Goal: Task Accomplishment & Management: Manage account settings

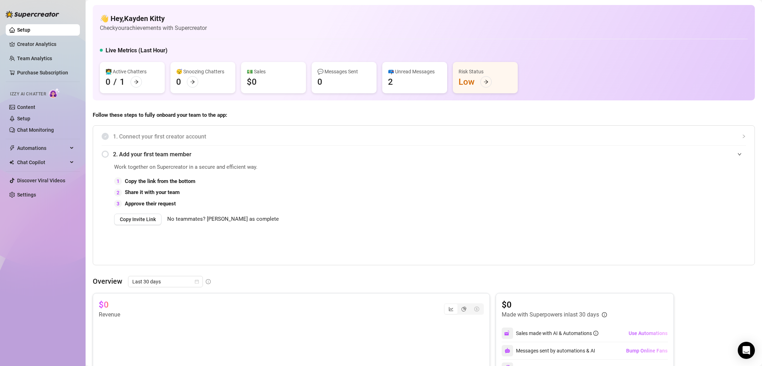
click at [55, 94] on img at bounding box center [54, 93] width 11 height 10
click at [55, 46] on link "Creator Analytics" at bounding box center [45, 43] width 57 height 11
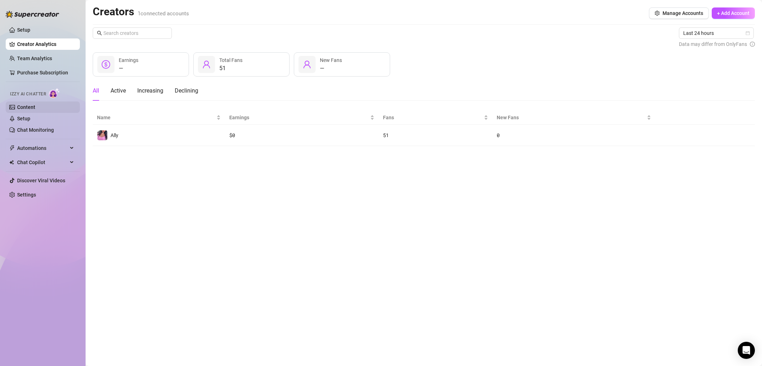
click at [35, 108] on link "Content" at bounding box center [26, 107] width 18 height 6
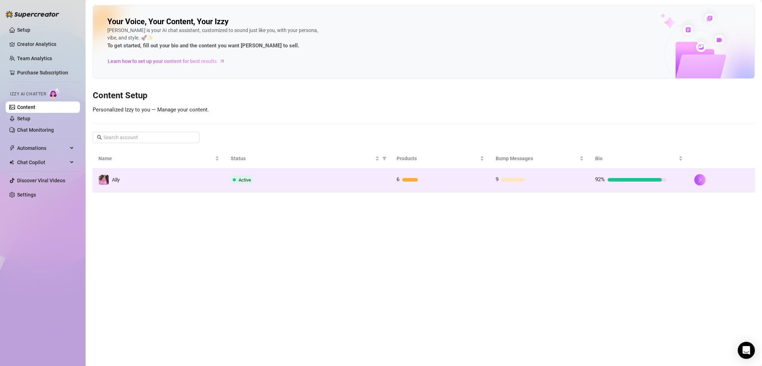
click at [465, 184] on div "6" at bounding box center [431, 180] width 71 height 9
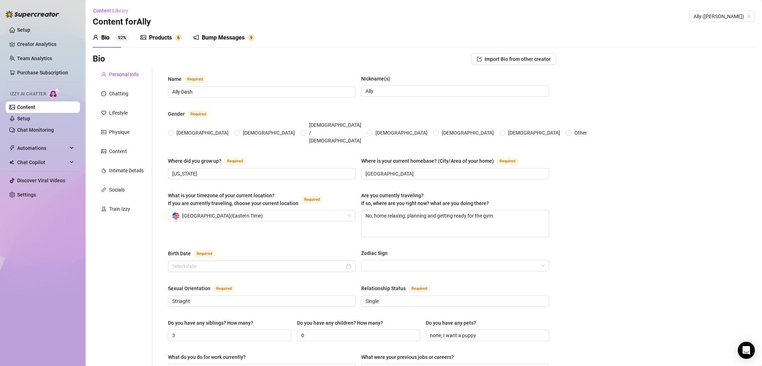
radio input "true"
click at [127, 209] on div "Train Izzy" at bounding box center [119, 209] width 21 height 8
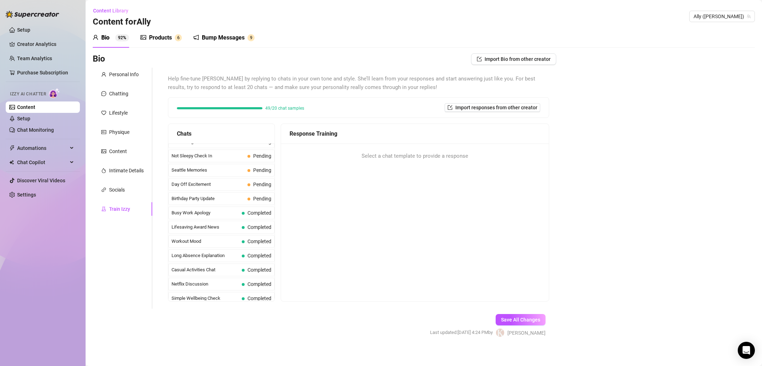
scroll to position [521, 0]
click at [255, 228] on span "Pending" at bounding box center [262, 228] width 18 height 6
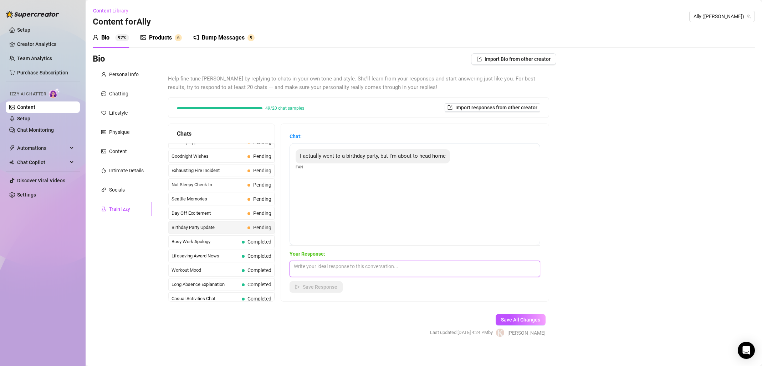
click at [374, 272] on textarea at bounding box center [414, 269] width 251 height 16
type textarea "So you have hang out with me right?"
click at [324, 292] on button "Save Response" at bounding box center [315, 287] width 53 height 11
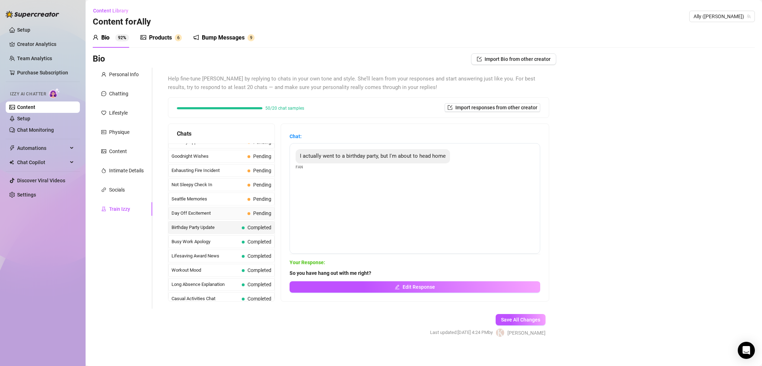
click at [224, 215] on span "Day Off Excitement" at bounding box center [207, 213] width 73 height 7
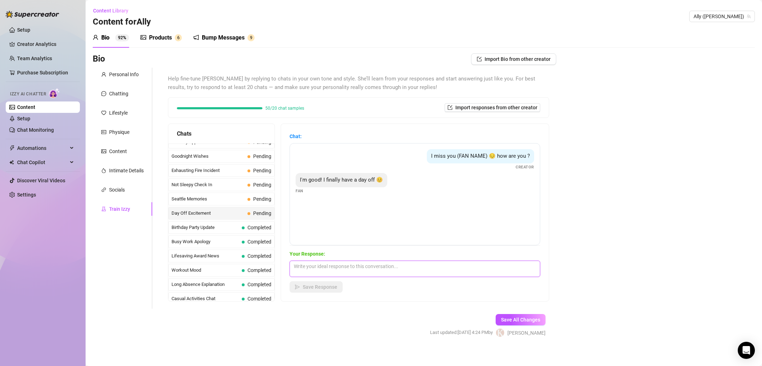
click at [352, 270] on textarea at bounding box center [414, 269] width 251 height 16
type textarea "Yay! Now its us time ;)"
click at [322, 289] on span "Save Response" at bounding box center [320, 287] width 35 height 6
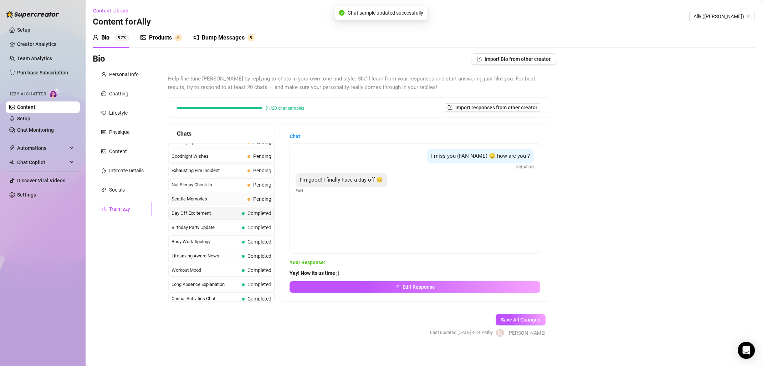
click at [231, 201] on span "Seattle Memories" at bounding box center [207, 199] width 73 height 7
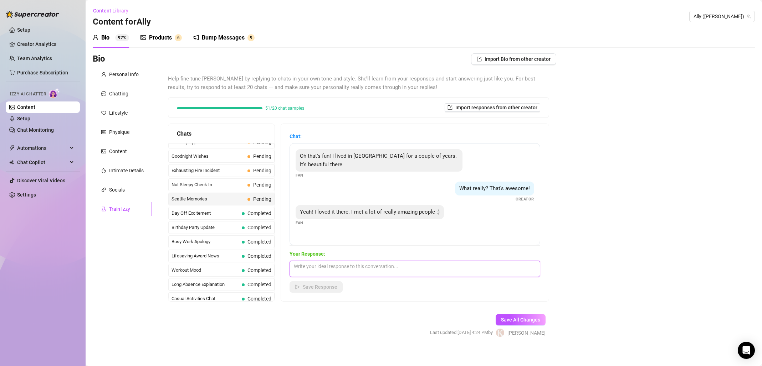
click at [387, 269] on textarea at bounding box center [414, 269] width 251 height 16
drag, startPoint x: 389, startPoint y: 268, endPoint x: 292, endPoint y: 258, distance: 97.8
click at [292, 258] on div "Chat: Oh that's fun! I lived in [GEOGRAPHIC_DATA] for a couple of years. It's b…" at bounding box center [415, 213] width 268 height 178
type textarea "W"
type textarea "How do you handle all of that rain?"
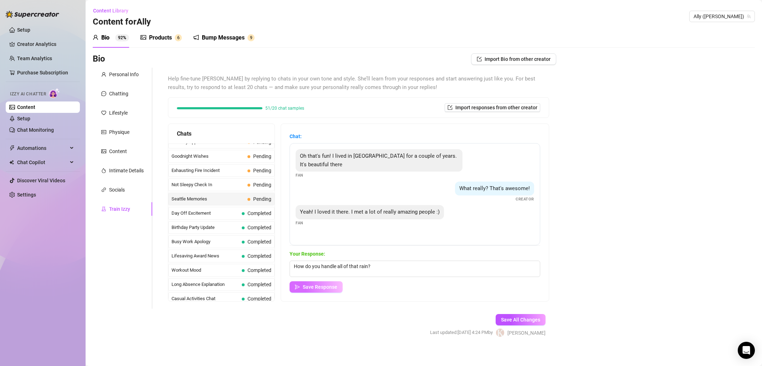
click at [324, 289] on span "Save Response" at bounding box center [320, 287] width 35 height 6
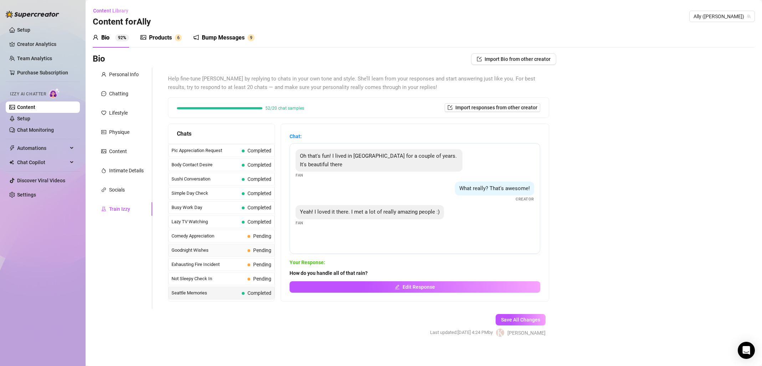
scroll to position [428, 0]
click at [238, 277] on span "Not Sleepy Check In" at bounding box center [207, 277] width 73 height 7
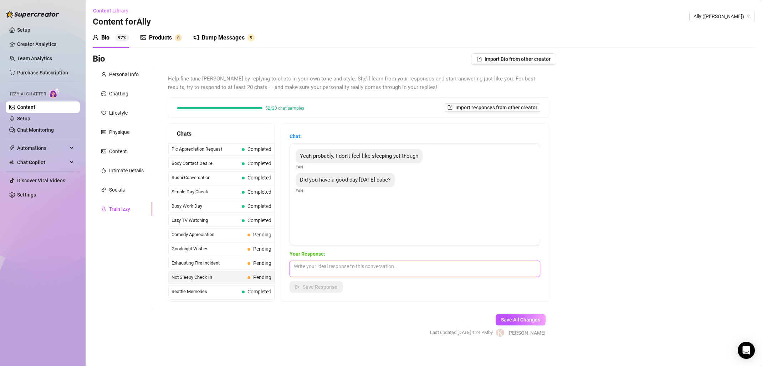
click at [379, 270] on textarea at bounding box center [414, 269] width 251 height 16
type textarea "I did."
click at [342, 287] on button "Save Response" at bounding box center [315, 287] width 53 height 11
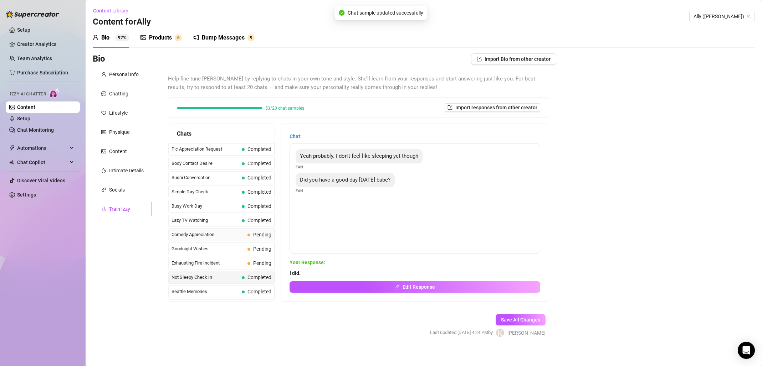
click at [237, 237] on span "Comedy Appreciation" at bounding box center [207, 234] width 73 height 7
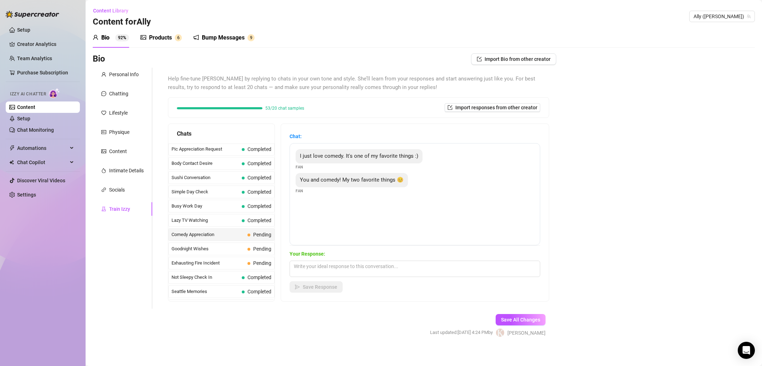
click at [371, 279] on div "Your Response: Save Response" at bounding box center [414, 271] width 251 height 43
click at [377, 271] on textarea at bounding box center [414, 269] width 251 height 16
type textarea "Awwwwwww I love that... I also love a good laugh."
click at [334, 287] on span "Save Response" at bounding box center [320, 287] width 35 height 6
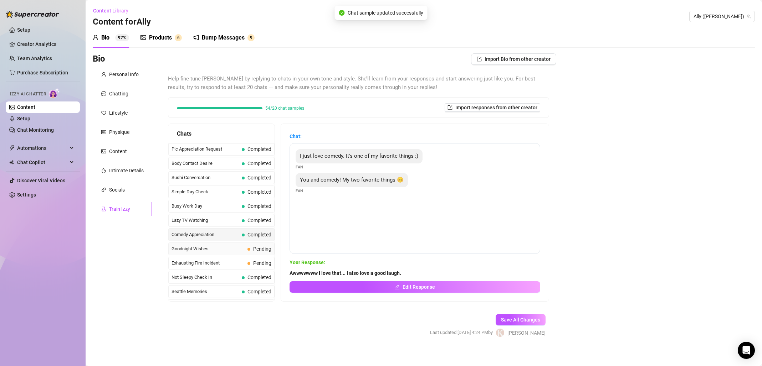
click at [247, 253] on div "Goodnight Wishes Pending" at bounding box center [221, 249] width 106 height 13
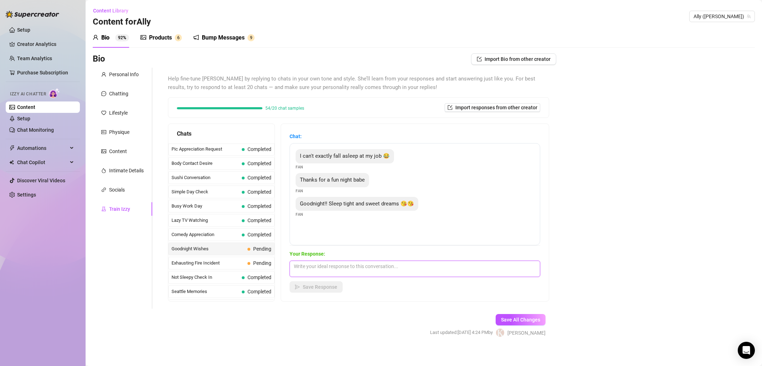
click at [344, 263] on textarea at bounding box center [414, 269] width 251 height 16
type textarea "Ditto xoxoxo"
click at [322, 291] on button "Save Response" at bounding box center [315, 287] width 53 height 11
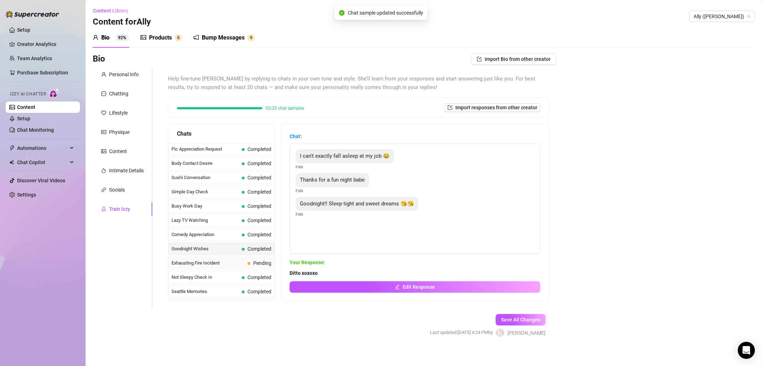
click at [232, 266] on span "Exhausting Fire Incident" at bounding box center [207, 263] width 73 height 7
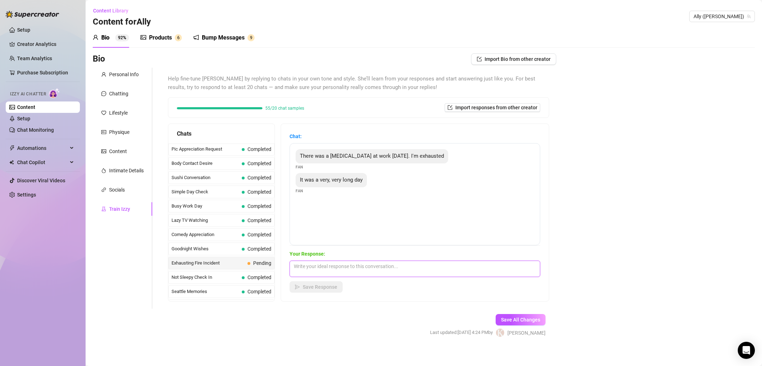
click at [341, 269] on textarea at bounding box center [414, 269] width 251 height 16
type textarea "Awwwww I am sorry. How can I make it better for you?"
click at [335, 290] on button "Save Response" at bounding box center [315, 287] width 53 height 11
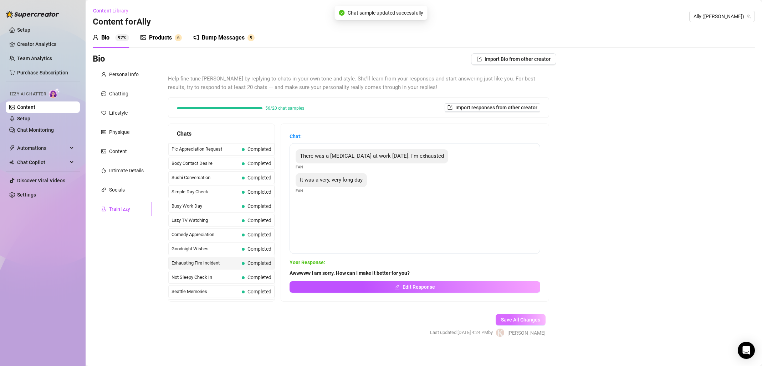
click at [529, 316] on button "Save All Changes" at bounding box center [520, 319] width 50 height 11
click at [530, 319] on span "Save All Changes" at bounding box center [520, 320] width 39 height 6
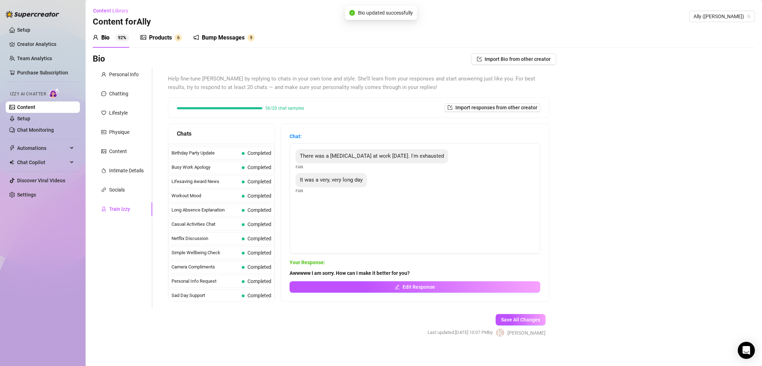
scroll to position [640, 0]
click at [123, 187] on div "Socials" at bounding box center [117, 190] width 16 height 8
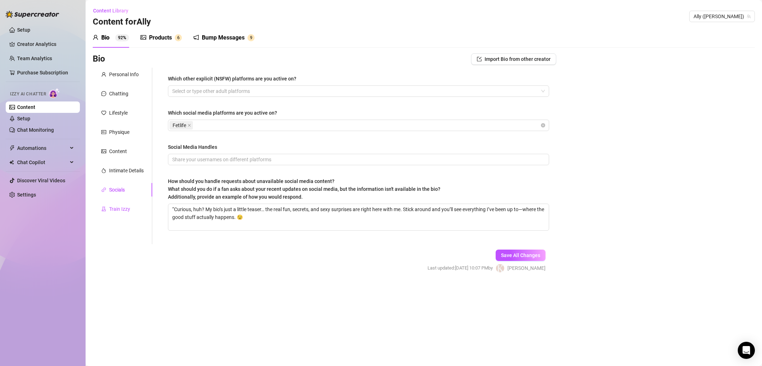
click at [120, 205] on div "Train Izzy" at bounding box center [119, 209] width 21 height 8
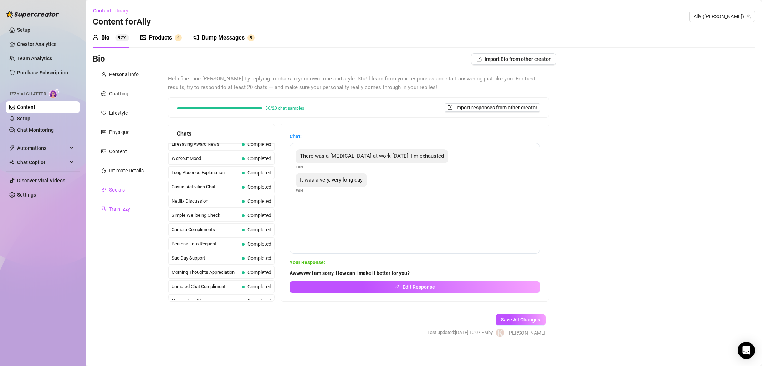
click at [118, 187] on div "Socials" at bounding box center [117, 190] width 16 height 8
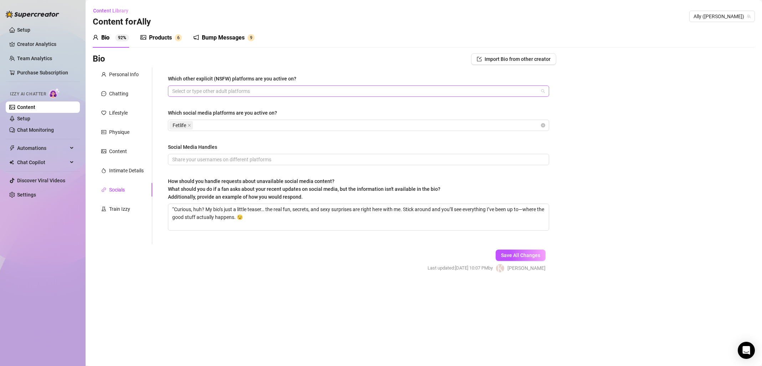
click at [287, 92] on div at bounding box center [354, 91] width 371 height 10
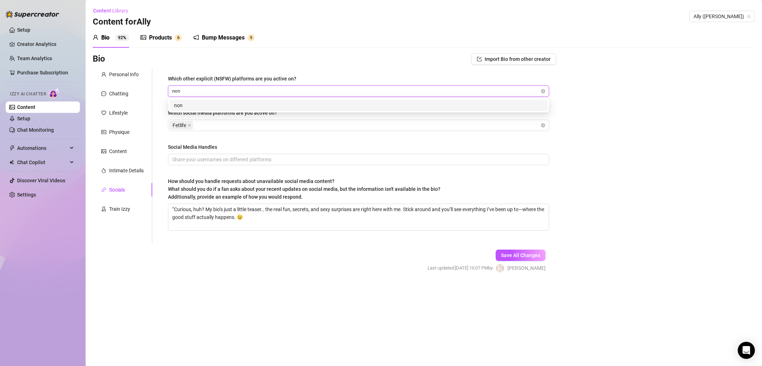
type input "none"
click at [235, 107] on div "none" at bounding box center [358, 106] width 369 height 8
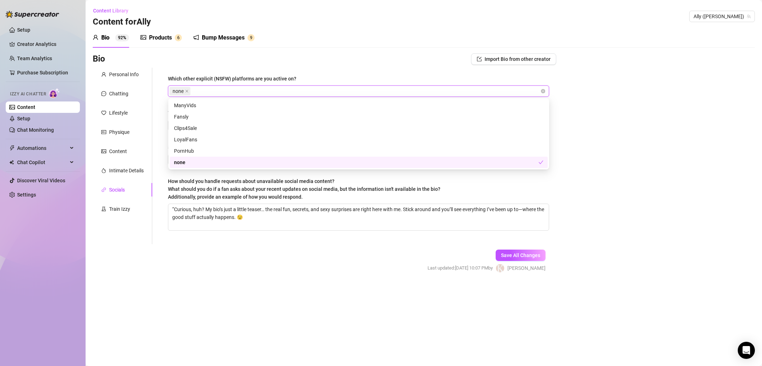
click at [605, 202] on div "Bio Import Bio from other creator Personal Info Chatting Lifestyle Physique Con…" at bounding box center [424, 169] width 662 height 232
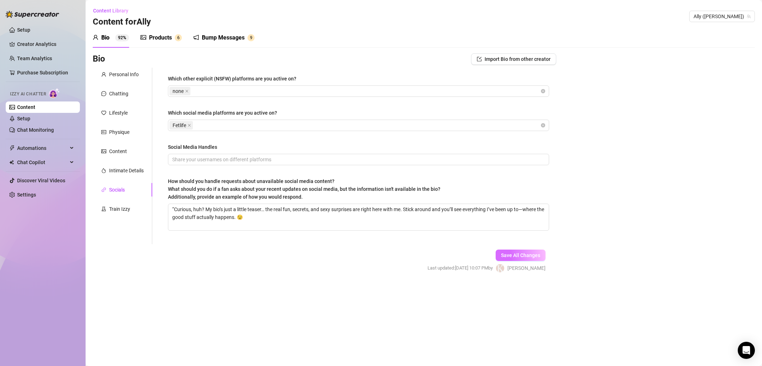
click at [534, 254] on span "Save All Changes" at bounding box center [520, 256] width 39 height 6
click at [209, 159] on input "Social Media Handles" at bounding box center [357, 160] width 371 height 8
type input "n"
click at [132, 169] on div "Intimate Details" at bounding box center [126, 171] width 35 height 8
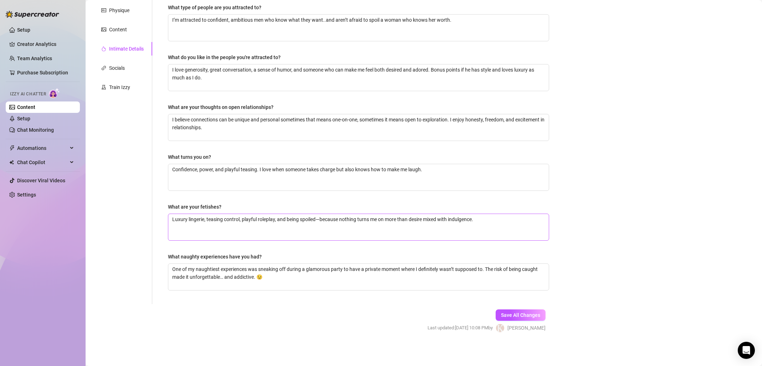
scroll to position [0, 0]
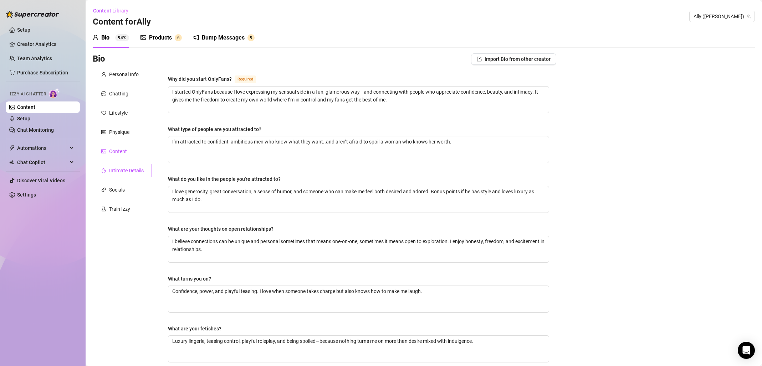
click at [124, 150] on div "Content" at bounding box center [118, 152] width 18 height 8
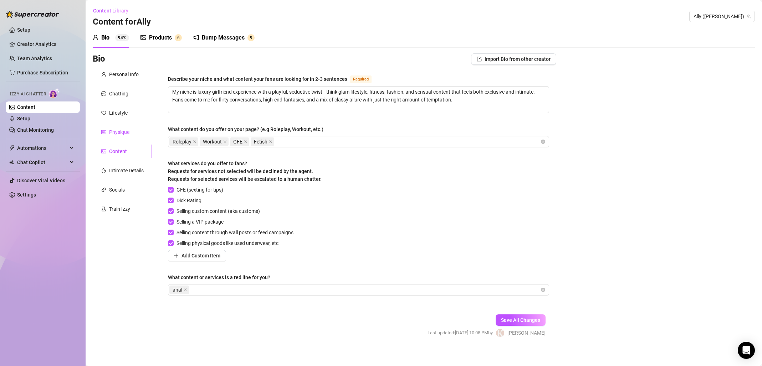
click at [125, 129] on div "Physique" at bounding box center [119, 132] width 20 height 8
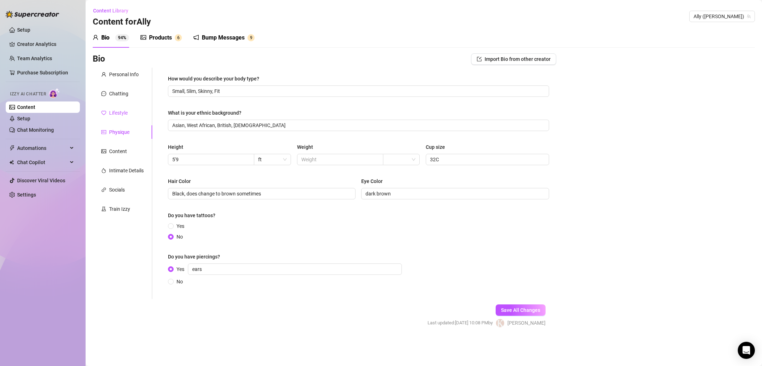
click at [119, 115] on div "Lifestyle" at bounding box center [118, 113] width 19 height 8
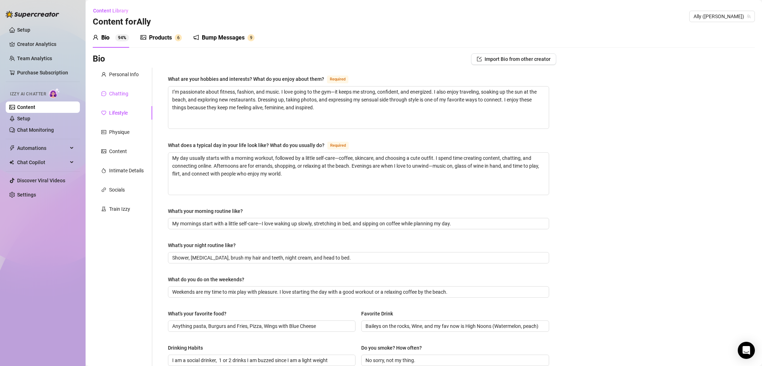
click at [114, 97] on div "Chatting" at bounding box center [118, 94] width 19 height 8
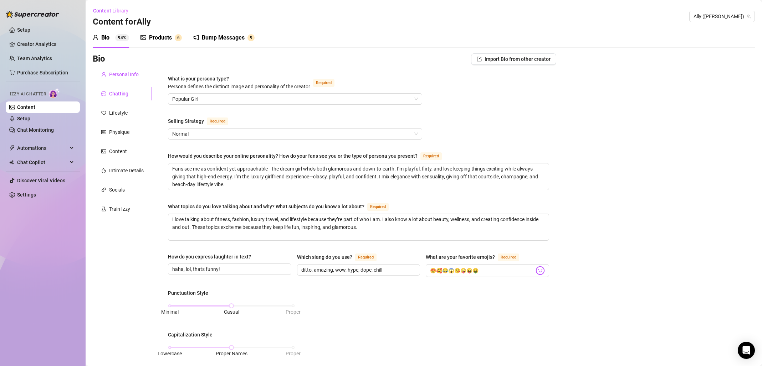
click at [122, 75] on div "Personal Info" at bounding box center [124, 75] width 30 height 8
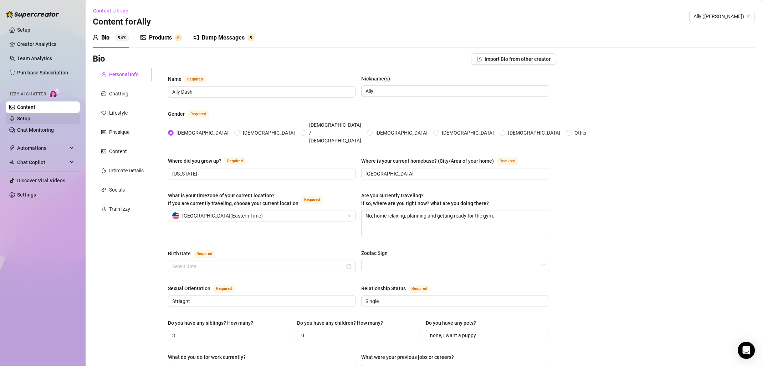
click at [30, 119] on link "Setup" at bounding box center [23, 119] width 13 height 6
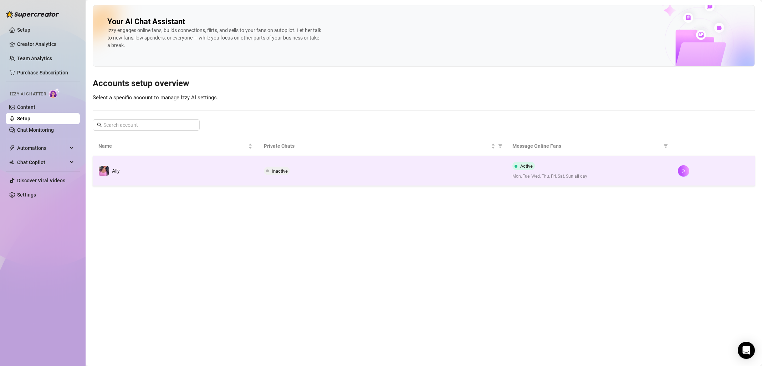
click at [307, 172] on div "Inactive" at bounding box center [382, 171] width 237 height 9
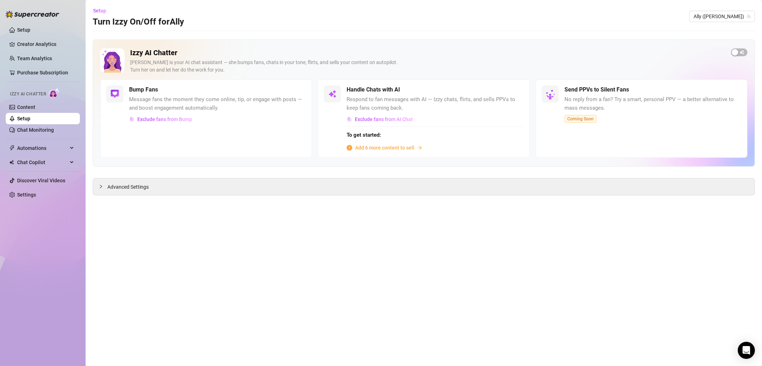
click at [401, 150] on span "Add 6 more content to sell" at bounding box center [384, 148] width 59 height 8
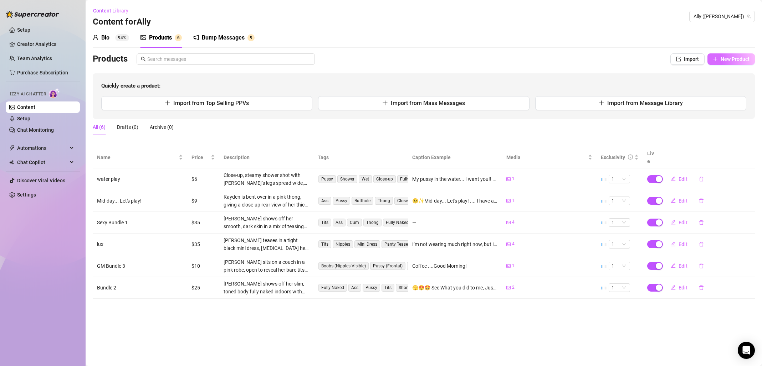
click at [726, 57] on span "New Product" at bounding box center [734, 59] width 29 height 6
type textarea "Type your message here..."
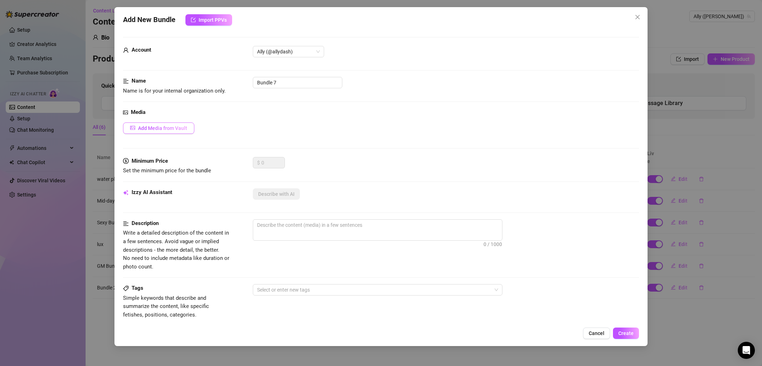
click at [144, 130] on span "Add Media from Vault" at bounding box center [162, 128] width 49 height 6
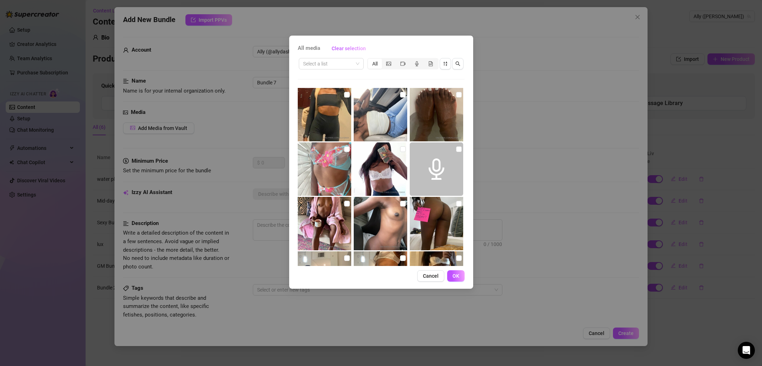
click at [434, 98] on img at bounding box center [436, 114] width 53 height 53
click at [456, 94] on input "checkbox" at bounding box center [459, 95] width 6 height 6
checkbox input "true"
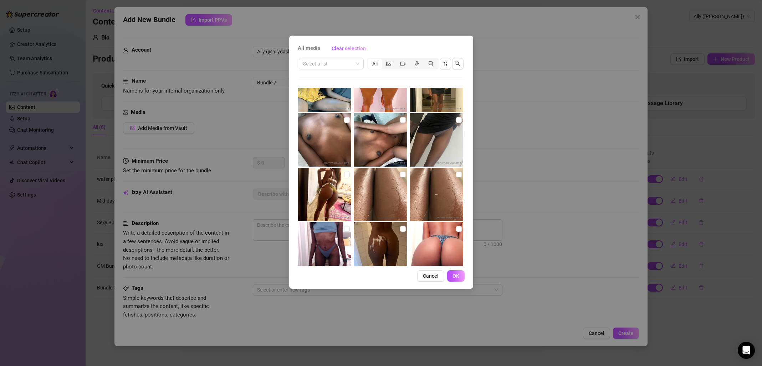
scroll to position [269, 0]
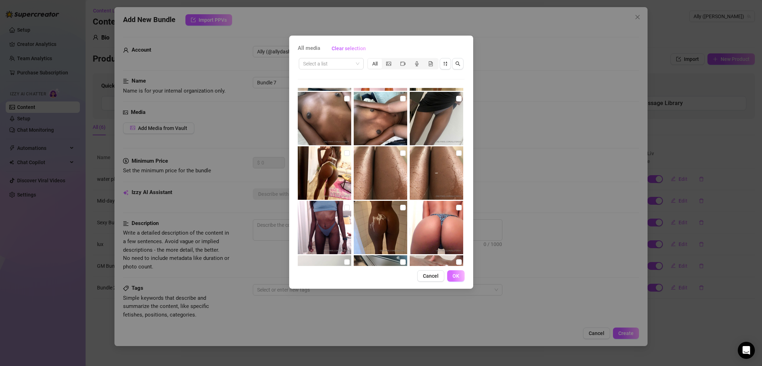
click at [457, 275] on span "OK" at bounding box center [455, 276] width 7 height 6
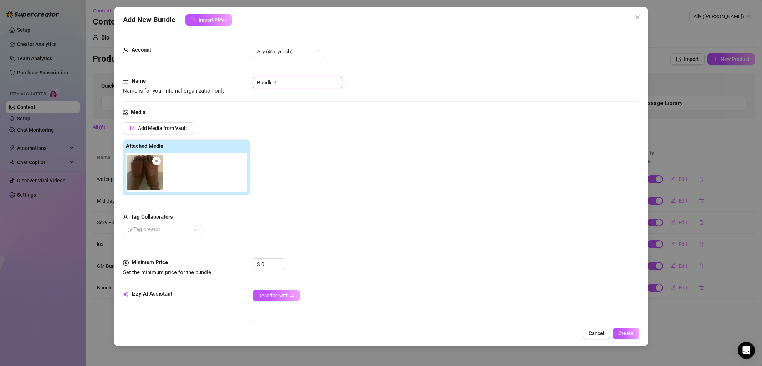
drag, startPoint x: 294, startPoint y: 84, endPoint x: 241, endPoint y: 76, distance: 54.1
click at [241, 76] on form "Account Ally (@allydash) Name Name is for your internal organization only. Bund…" at bounding box center [381, 336] width 516 height 599
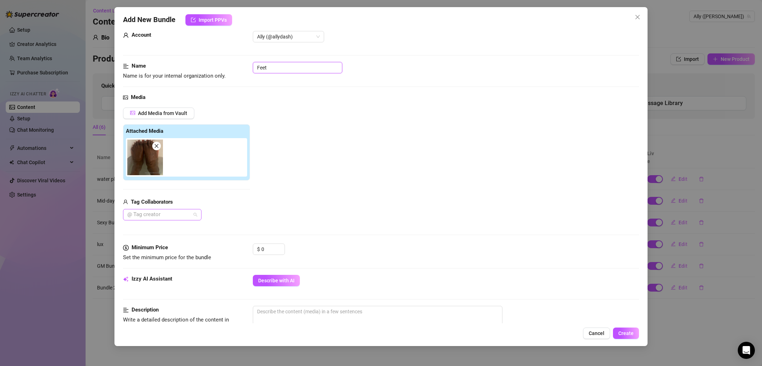
click at [191, 211] on div at bounding box center [158, 215] width 68 height 10
type input "Feet"
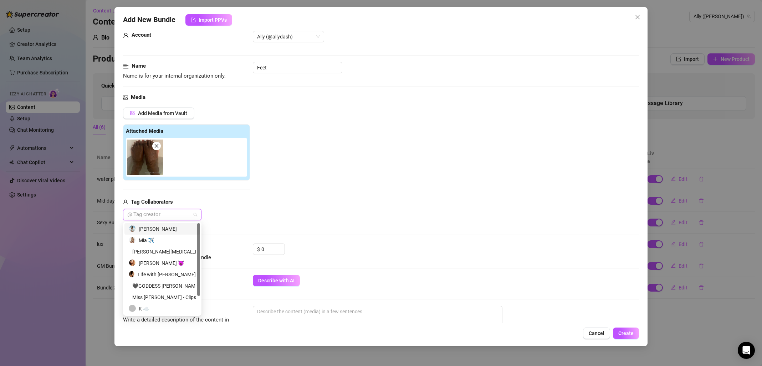
click at [282, 209] on div "Add Media from Vault Attached Media Tag Collaborators @ Tag creator" at bounding box center [381, 164] width 516 height 113
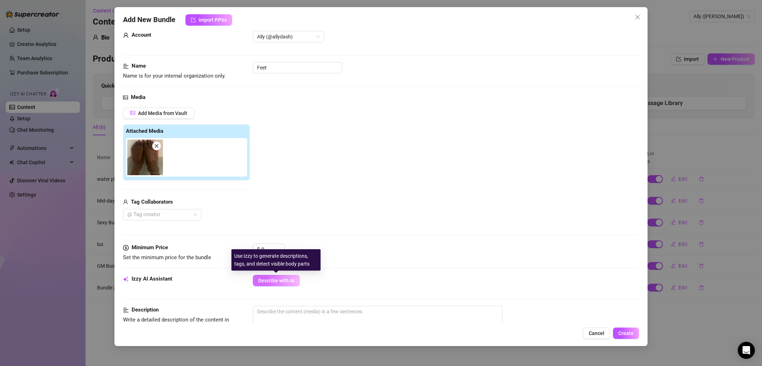
click at [269, 277] on button "Describe with AI" at bounding box center [276, 280] width 47 height 11
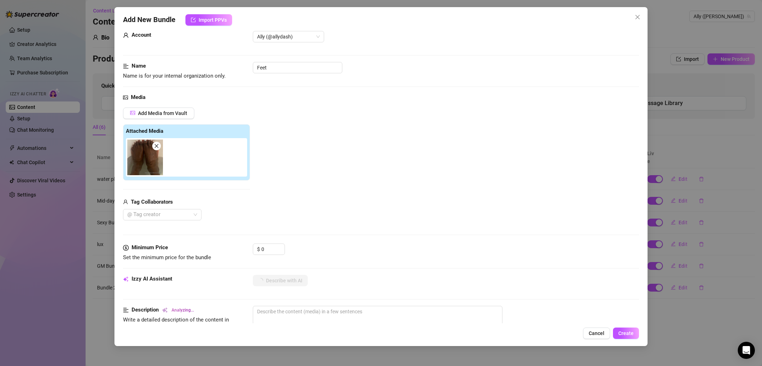
type textarea "Close-up"
type textarea "Close-up shot"
type textarea "Close-up shot of"
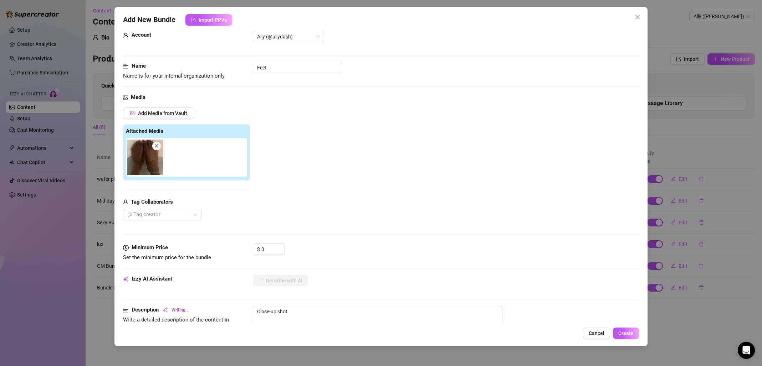
type textarea "Close-up shot of"
type textarea "Close-up shot of Ally"
type textarea "Close-up shot of [PERSON_NAME]’s"
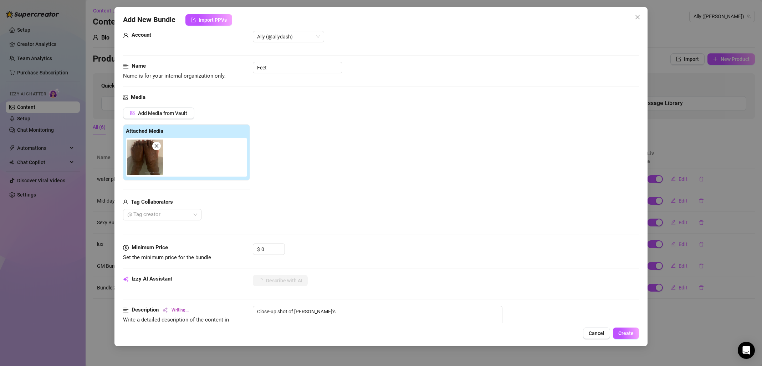
type textarea "Close-up shot of [PERSON_NAME]’s wet"
type textarea "Close-up shot of [PERSON_NAME]’s wet feet"
type textarea "Close-up shot of [PERSON_NAME]’s wet feet in"
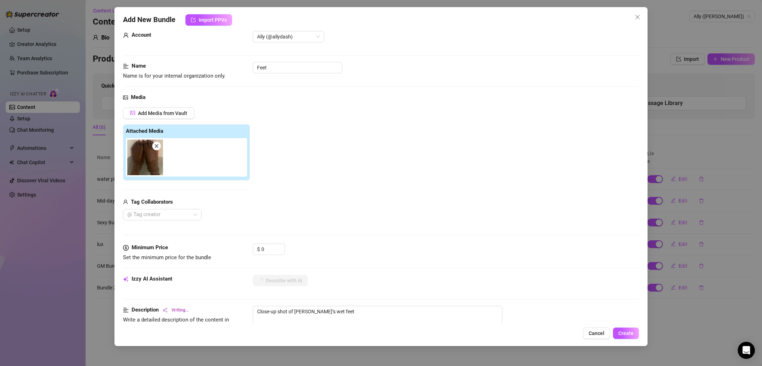
type textarea "Close-up shot of [PERSON_NAME]’s wet feet in"
type textarea "Close-up shot of [PERSON_NAME]’s wet feet in a"
type textarea "Close-up shot of [PERSON_NAME]’s wet feet in a bathtub,"
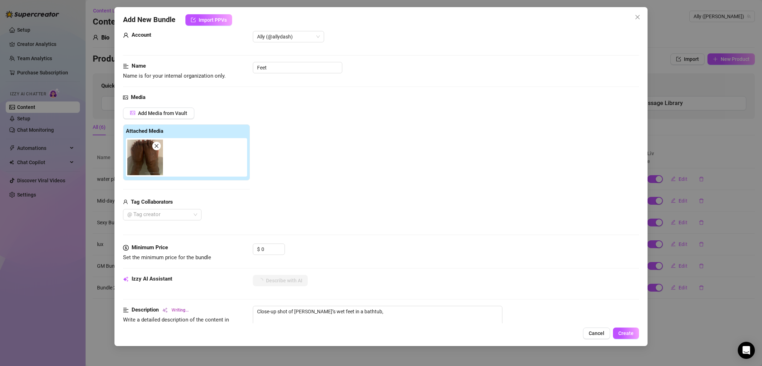
type textarea "Close-up shot of [PERSON_NAME]’s wet feet in a bathtub, toes"
type textarea "Close-up shot of [PERSON_NAME]’s wet feet in a bathtub, toes painted"
type textarea "Close-up shot of [PERSON_NAME]’s wet feet in a bathtub, toes painted white"
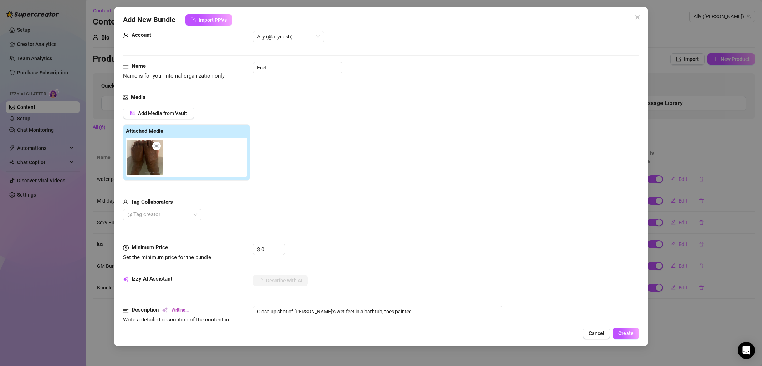
type textarea "Close-up shot of [PERSON_NAME]’s wet feet in a bathtub, toes painted white"
type textarea "Close-up shot of [PERSON_NAME]’s wet feet in a bathtub, toes painted white and"
type textarea "Close-up shot of [PERSON_NAME]’s wet feet in a bathtub, toes painted white and …"
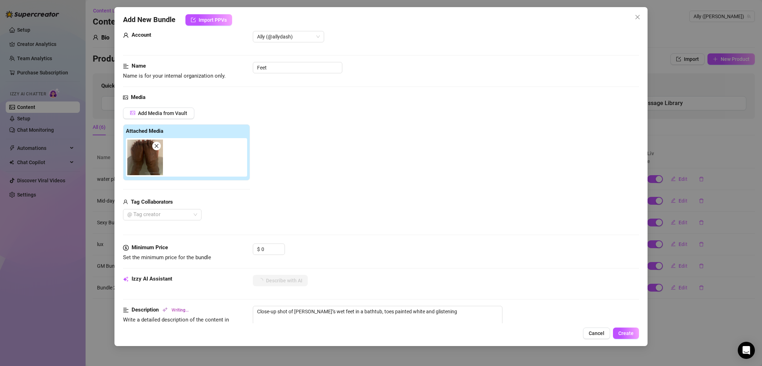
type textarea "Close-up shot of [PERSON_NAME]’s wet feet in a bathtub, toes painted white and …"
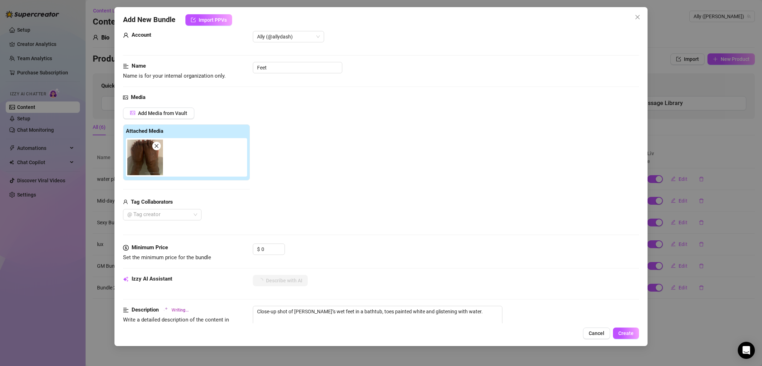
type textarea "Close-up shot of [PERSON_NAME]’s wet feet in a bathtub, toes painted white and …"
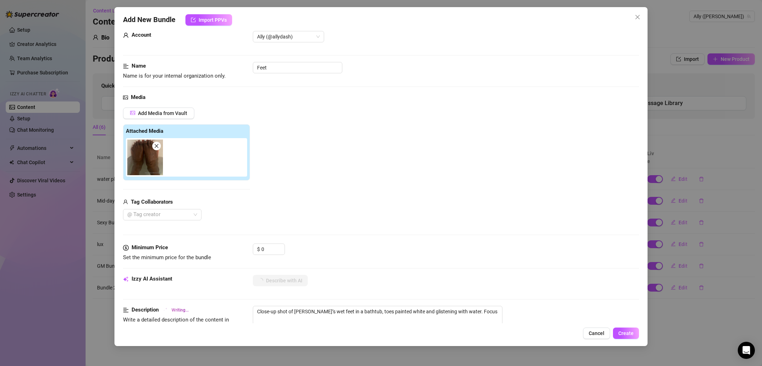
type textarea "Close-up shot of [PERSON_NAME]’s wet feet in a bathtub, toes painted white and …"
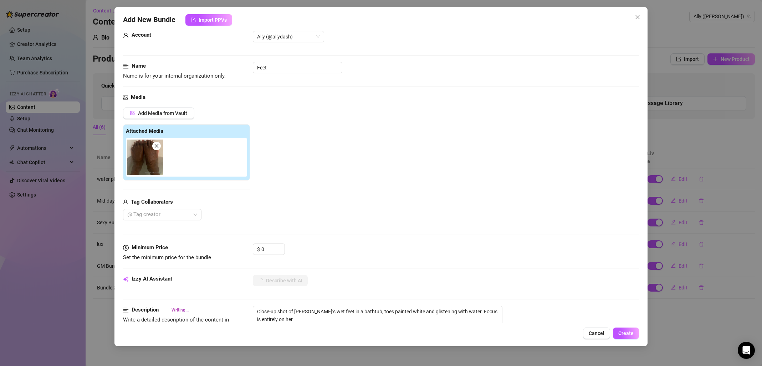
type textarea "Close-up shot of [PERSON_NAME]’s wet feet in a bathtub, toes painted white and …"
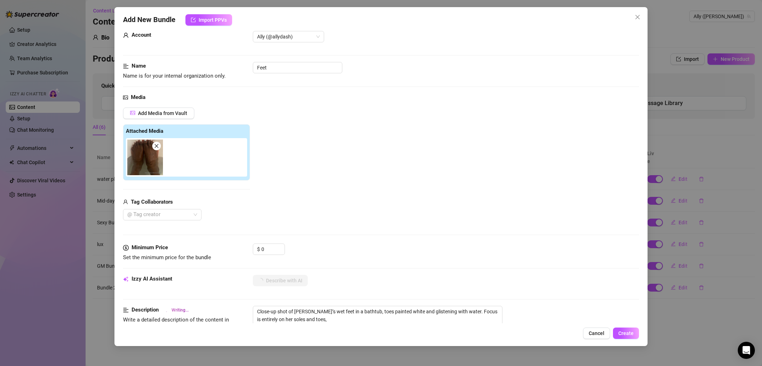
type textarea "Close-up shot of [PERSON_NAME]’s wet feet in a bathtub, toes painted white and …"
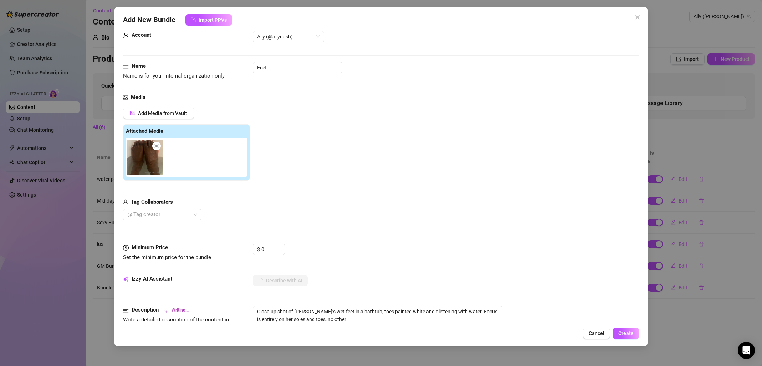
type textarea "Close-up shot of [PERSON_NAME]’s wet feet in a bathtub, toes painted white and …"
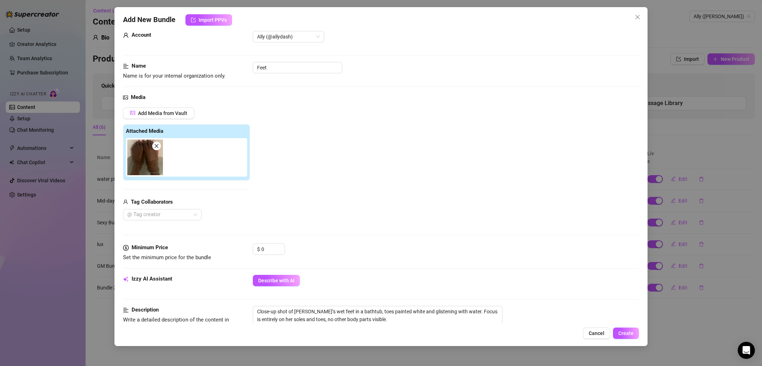
scroll to position [16, 0]
drag, startPoint x: 270, startPoint y: 250, endPoint x: 260, endPoint y: 250, distance: 10.7
click at [260, 250] on div "$ 0" at bounding box center [269, 247] width 32 height 11
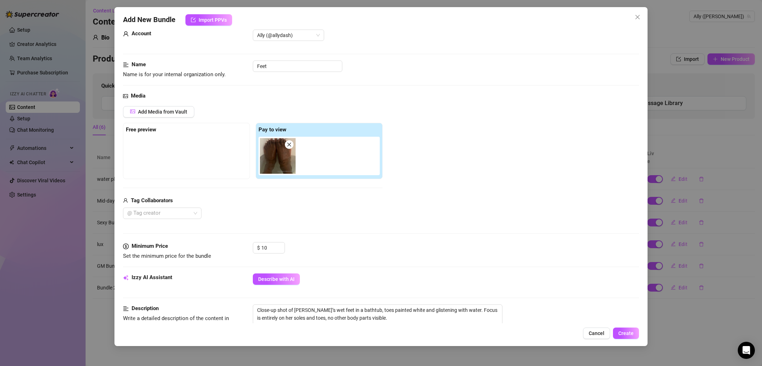
click at [405, 242] on div "$ 10" at bounding box center [446, 251] width 386 height 18
drag, startPoint x: 263, startPoint y: 250, endPoint x: 252, endPoint y: 250, distance: 11.1
click at [252, 250] on div "Minimum Price Set the minimum price for the bundle $ 10" at bounding box center [381, 251] width 516 height 18
type input "9"
click at [376, 233] on div at bounding box center [381, 233] width 516 height 0
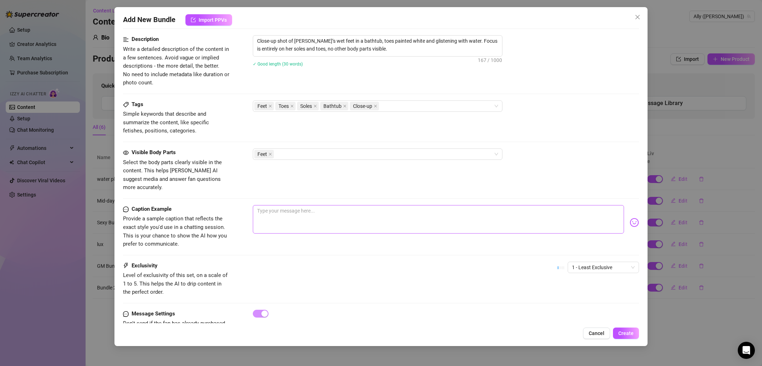
scroll to position [294, 0]
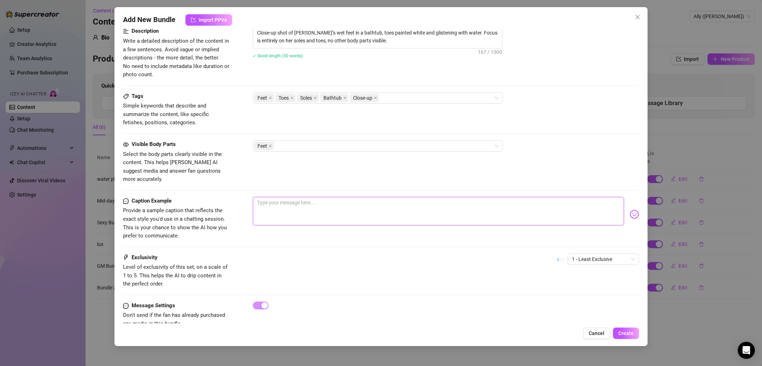
click at [418, 200] on textarea at bounding box center [438, 211] width 371 height 29
type textarea "M"
type textarea "My"
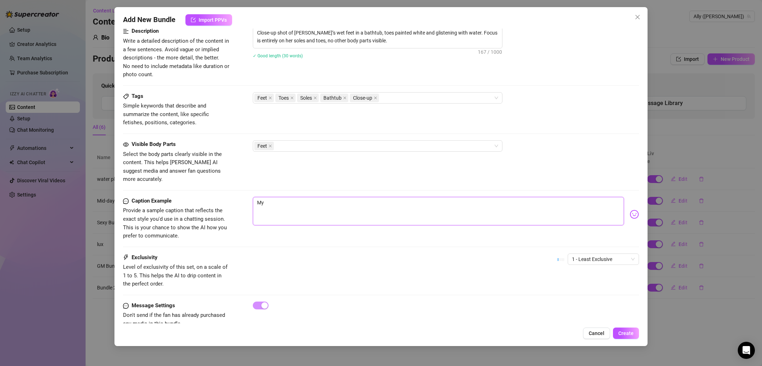
type textarea "My"
type textarea "My f"
type textarea "My fe"
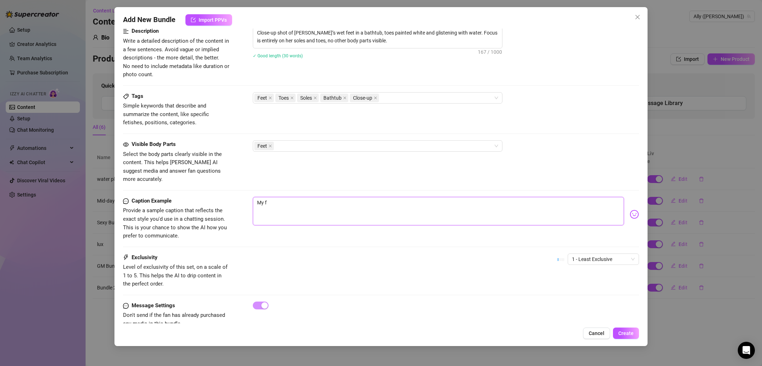
type textarea "My fe"
type textarea "My fee"
type textarea "My feet"
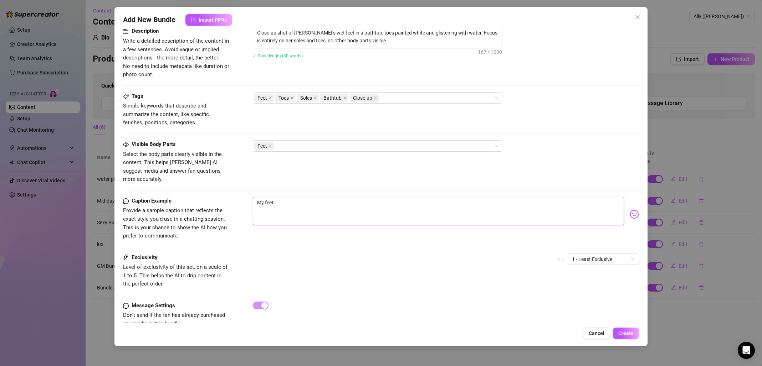
type textarea "My feet"
type textarea "My feet t"
type textarea "My feet th"
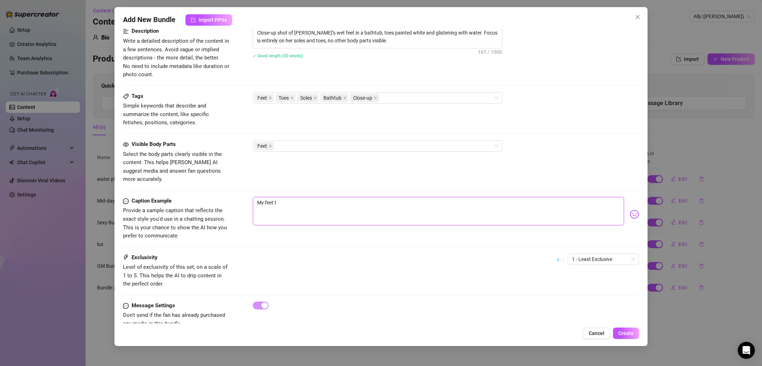
type textarea "My feet th"
type textarea "My feet tha"
type textarea "My feet that"
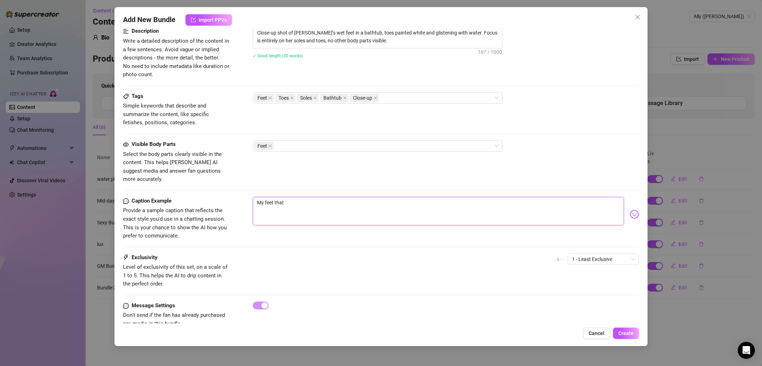
type textarea "My feet that"
type textarea "My feet that y"
type textarea "My feet that yo"
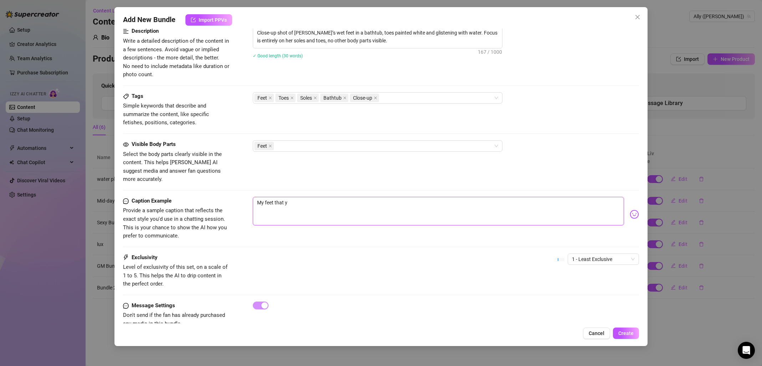
type textarea "My feet that yo"
type textarea "My feet that you"
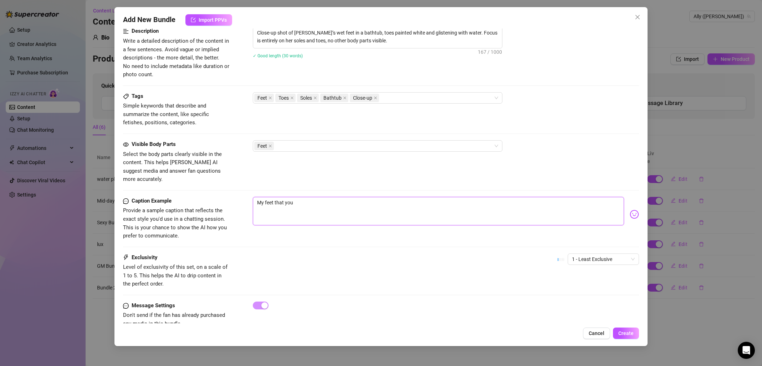
type textarea "My feet that you l"
type textarea "My feet that you lo"
type textarea "My feet that you lov"
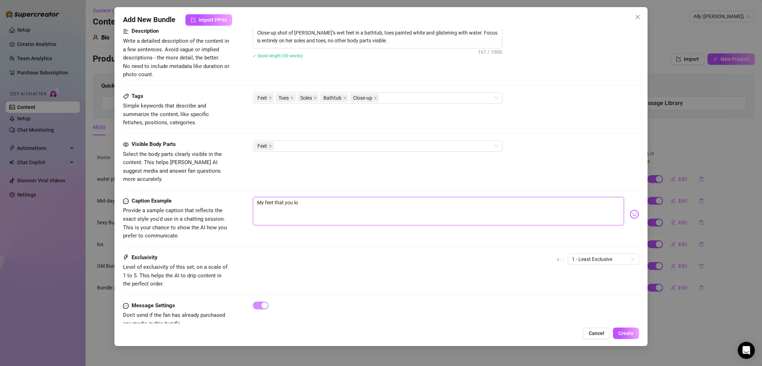
type textarea "My feet that you lov"
type textarea "My feet that you love"
click at [627, 334] on span "Create" at bounding box center [625, 334] width 15 height 6
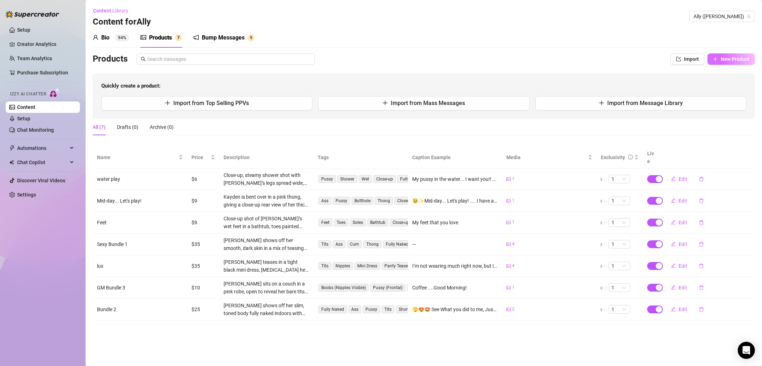
click at [738, 60] on span "New Product" at bounding box center [734, 59] width 29 height 6
type textarea "Type your message here..."
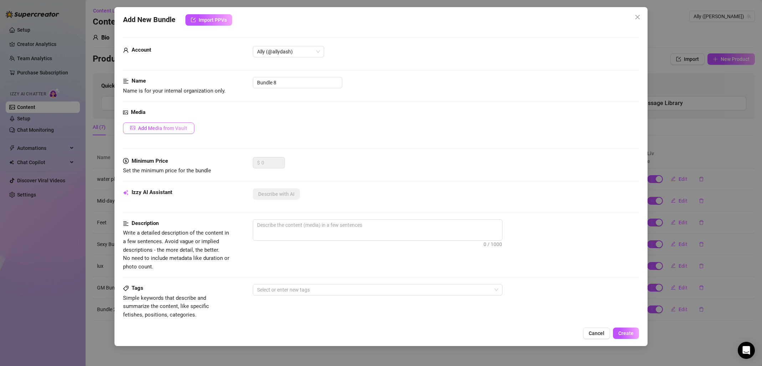
click at [137, 126] on button "Add Media from Vault" at bounding box center [158, 128] width 71 height 11
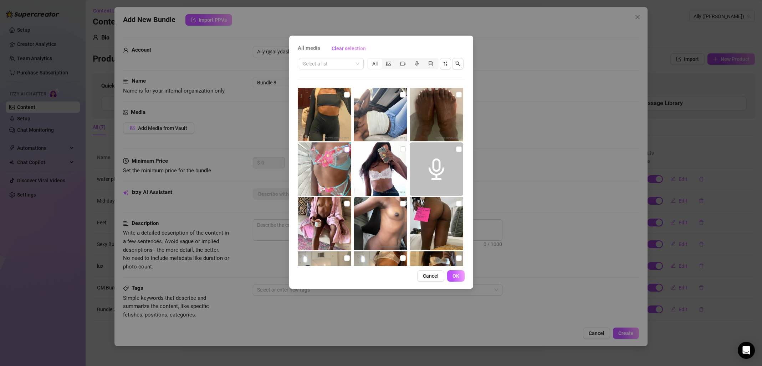
click at [344, 150] on input "checkbox" at bounding box center [347, 150] width 6 height 6
checkbox input "true"
click at [457, 278] on span "OK" at bounding box center [455, 276] width 7 height 6
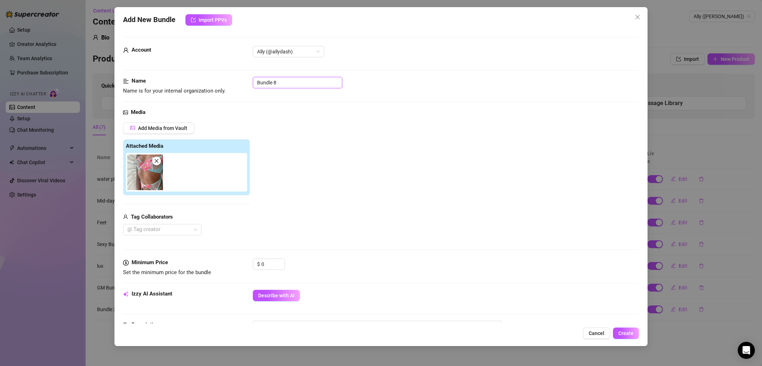
drag, startPoint x: 268, startPoint y: 83, endPoint x: 248, endPoint y: 81, distance: 20.4
click at [248, 81] on div "Name Name is for your internal organization only. Bundle 8" at bounding box center [381, 86] width 516 height 18
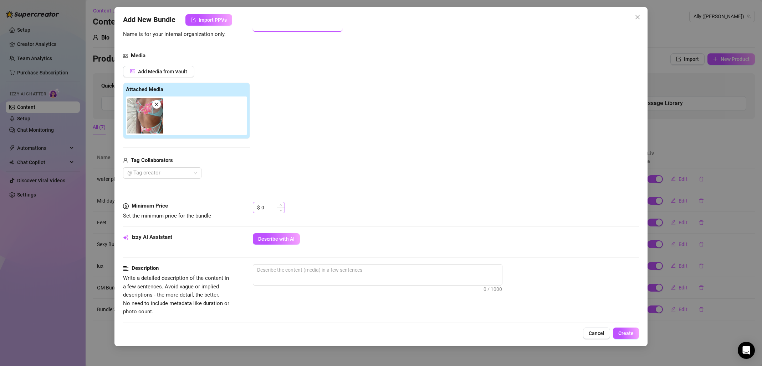
type input "Sheer bra"
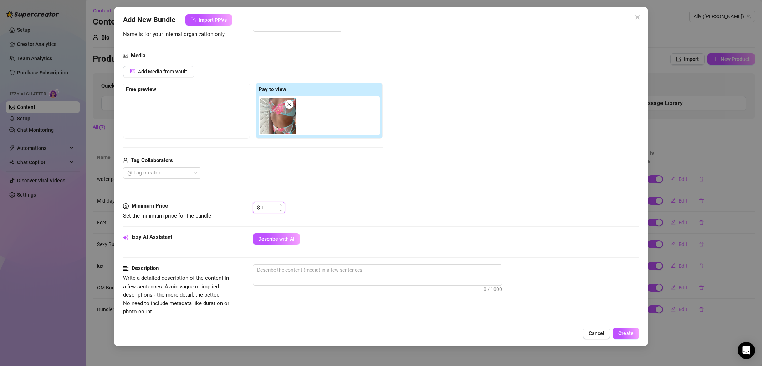
drag, startPoint x: 276, startPoint y: 206, endPoint x: 269, endPoint y: 206, distance: 6.8
click at [269, 206] on div "1" at bounding box center [272, 207] width 23 height 11
drag, startPoint x: 263, startPoint y: 206, endPoint x: 255, endPoint y: 207, distance: 8.2
click at [255, 207] on div "$ 1" at bounding box center [269, 207] width 32 height 11
type input "11"
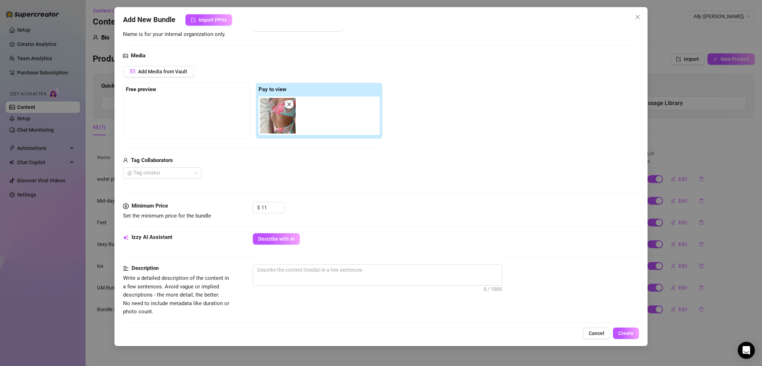
click at [414, 200] on div "Media Add Media from Vault Free preview Pay to view Tag Collaborators @ Tag cre…" at bounding box center [381, 127] width 516 height 150
click at [245, 233] on div "Izzy AI Assistant Describe with AI" at bounding box center [381, 242] width 516 height 18
click at [276, 240] on span "Describe with AI" at bounding box center [276, 239] width 36 height 6
type textarea "Ally"
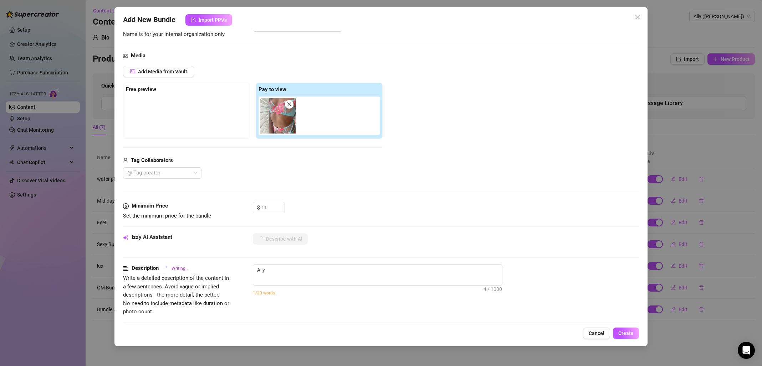
type textarea "Ally wears"
type textarea "[PERSON_NAME] wears a"
type textarea "[PERSON_NAME] wears a sheer"
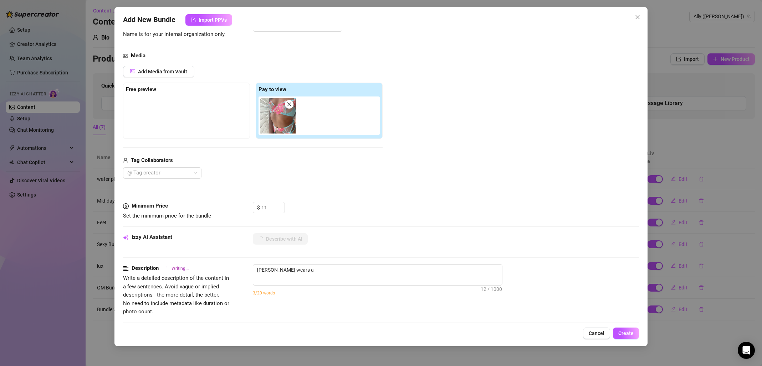
type textarea "[PERSON_NAME] wears a sheer"
type textarea "[PERSON_NAME] wears a sheer turquoise"
type textarea "[PERSON_NAME] wears a sheer turquoise lingerie"
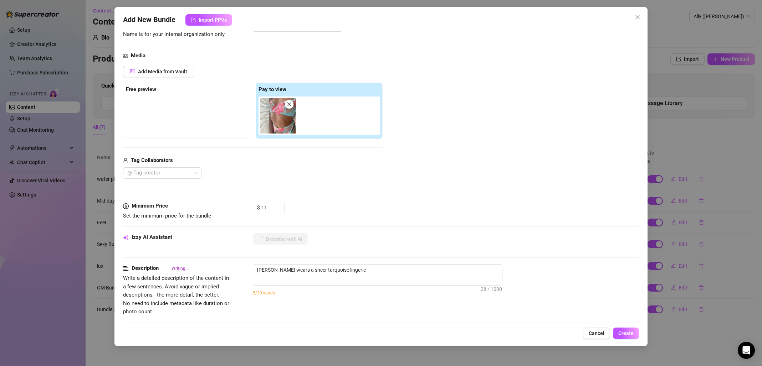
type textarea "[PERSON_NAME] wears a sheer turquoise lingerie set"
type textarea "[PERSON_NAME] wears a sheer turquoise lingerie set with"
type textarea "[PERSON_NAME] wears a sheer turquoise lingerie set with pink"
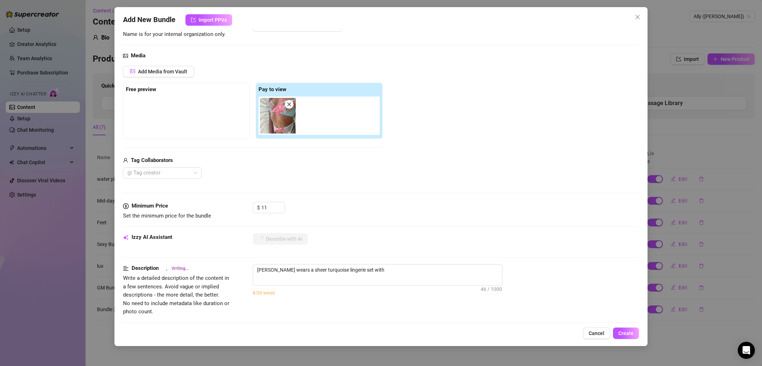
type textarea "[PERSON_NAME] wears a sheer turquoise lingerie set with pink"
type textarea "[PERSON_NAME] wears a sheer turquoise lingerie set with pink floral"
type textarea "[PERSON_NAME] wears a sheer turquoise lingerie set with pink floral embroidery,"
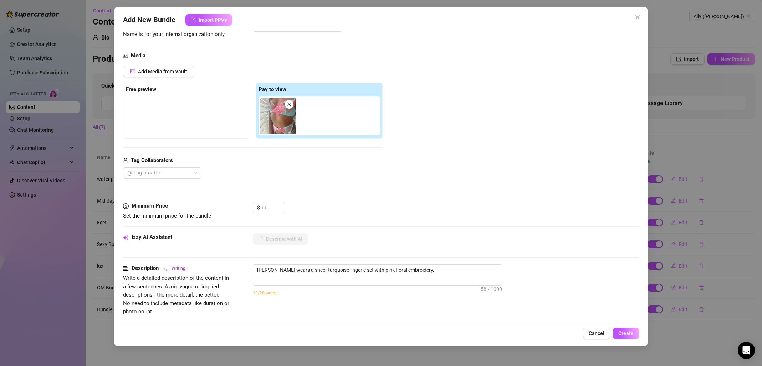
type textarea "[PERSON_NAME] wears a sheer turquoise lingerie set with pink floral embroidery,…"
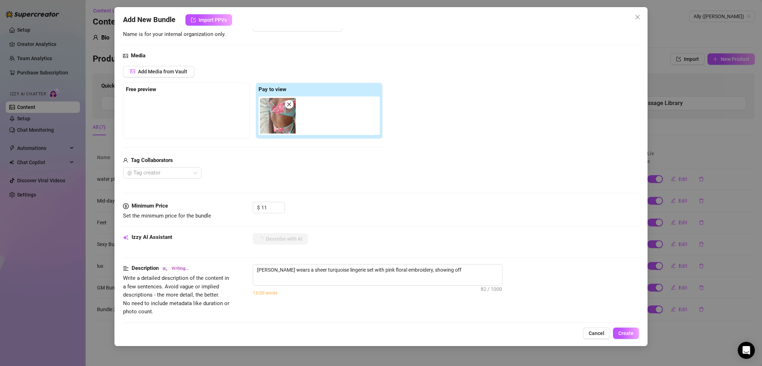
type textarea "[PERSON_NAME] wears a sheer turquoise lingerie set with pink floral embroidery,…"
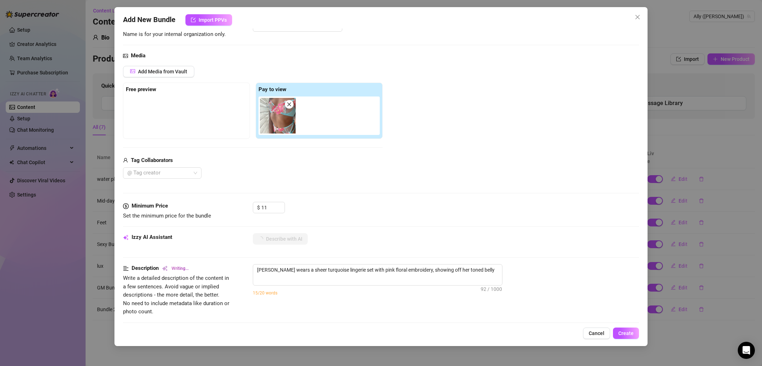
type textarea "[PERSON_NAME] wears a sheer turquoise lingerie set with pink floral embroidery,…"
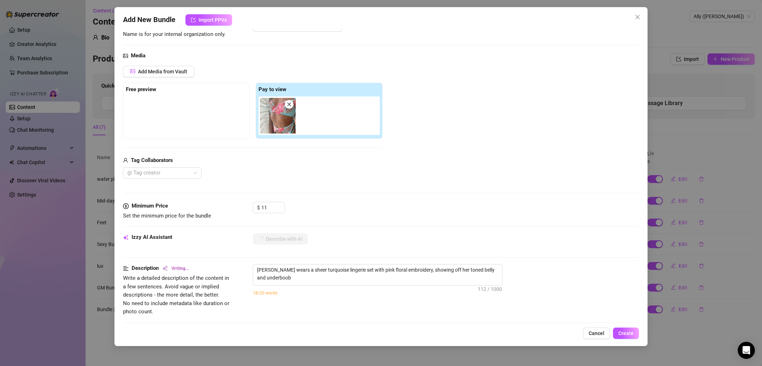
type textarea "[PERSON_NAME] wears a sheer turquoise lingerie set with pink floral embroidery,…"
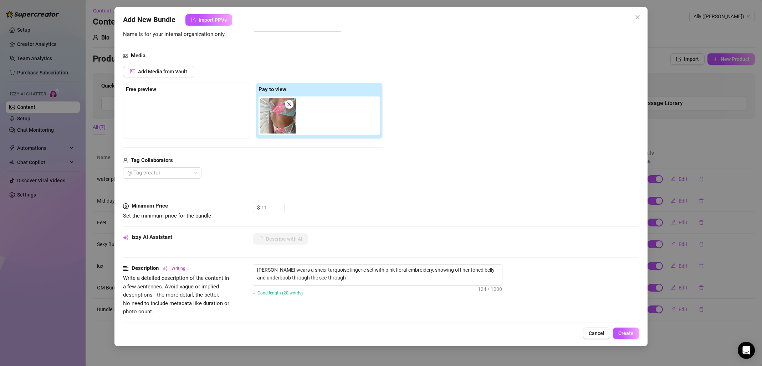
type textarea "[PERSON_NAME] wears a sheer turquoise lingerie set with pink floral embroidery,…"
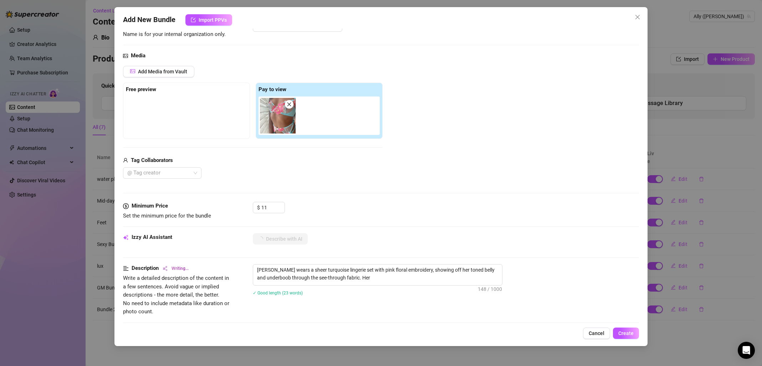
type textarea "[PERSON_NAME] wears a sheer turquoise lingerie set with pink floral embroidery,…"
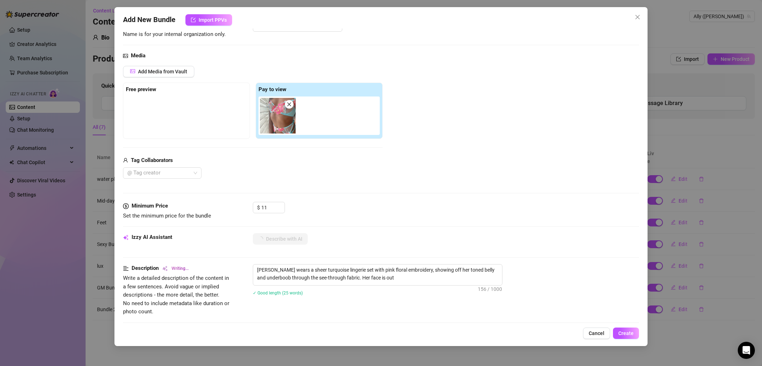
type textarea "[PERSON_NAME] wears a sheer turquoise lingerie set with pink floral embroidery,…"
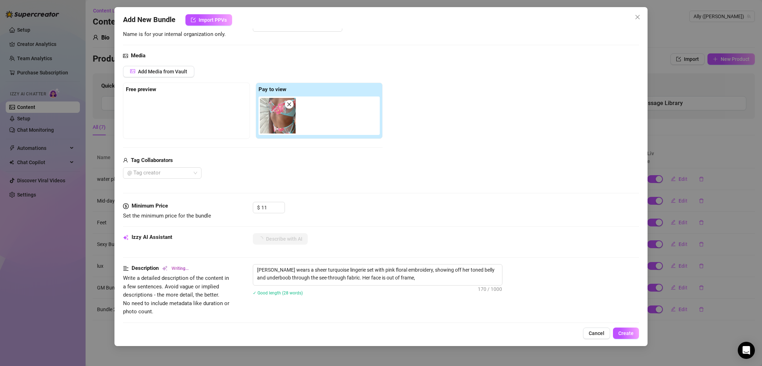
type textarea "[PERSON_NAME] wears a sheer turquoise lingerie set with pink floral embroidery,…"
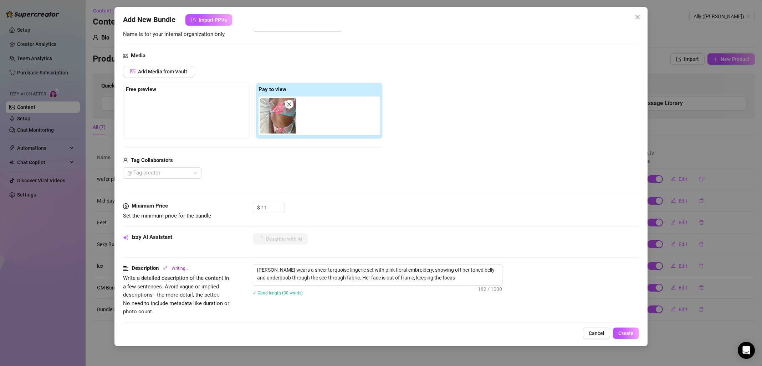
type textarea "[PERSON_NAME] wears a sheer turquoise lingerie set with pink floral embroidery,…"
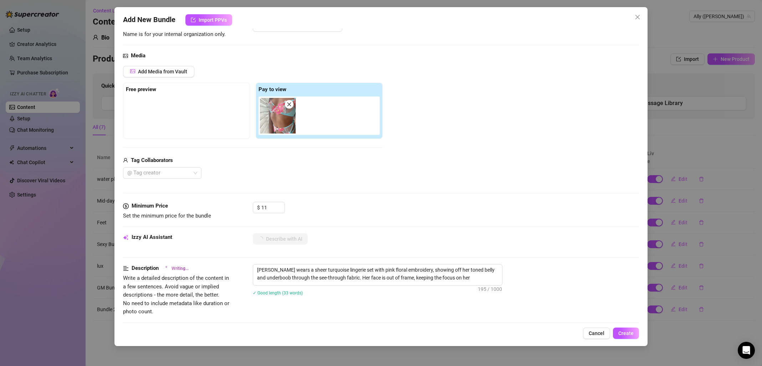
type textarea "[PERSON_NAME] wears a sheer turquoise lingerie set with pink floral embroidery,…"
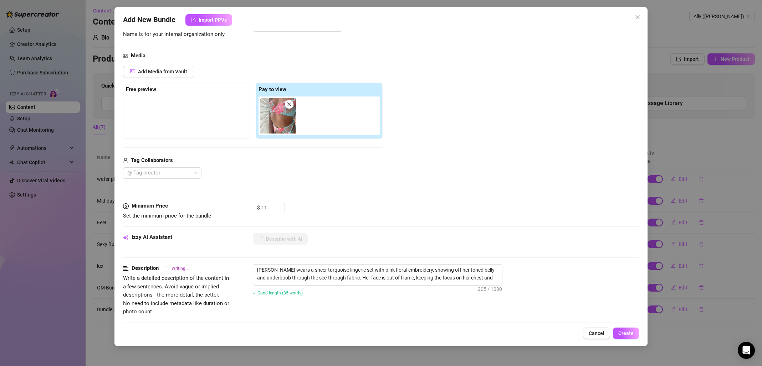
type textarea "[PERSON_NAME] wears a sheer turquoise lingerie set with pink floral embroidery,…"
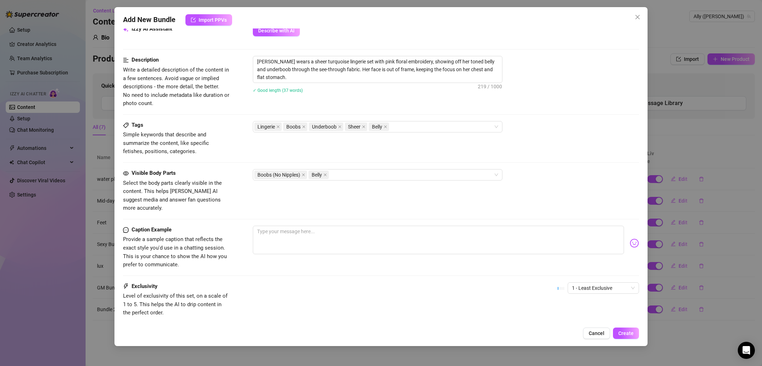
scroll to position [268, 0]
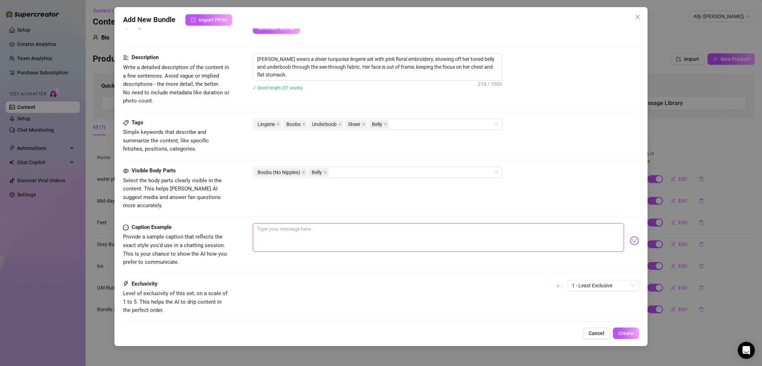
click at [404, 224] on textarea at bounding box center [438, 238] width 371 height 29
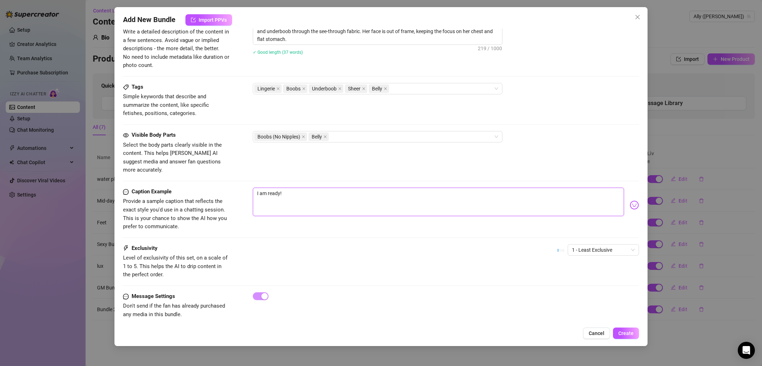
scroll to position [304, 0]
click at [636, 332] on button "Create" at bounding box center [626, 333] width 26 height 11
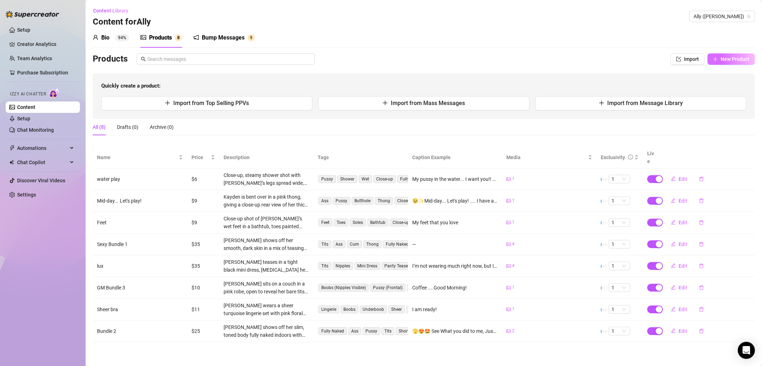
click at [736, 59] on span "New Product" at bounding box center [734, 59] width 29 height 6
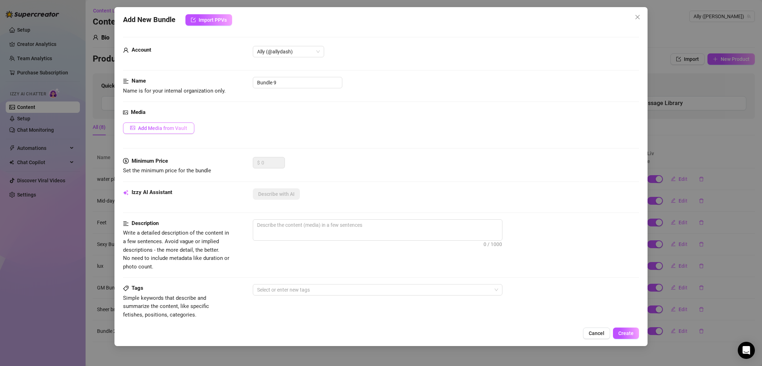
click at [169, 127] on span "Add Media from Vault" at bounding box center [162, 128] width 49 height 6
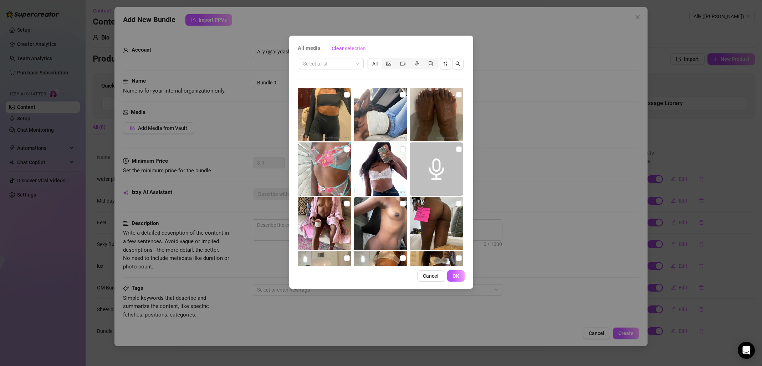
click at [385, 124] on img at bounding box center [380, 114] width 53 height 53
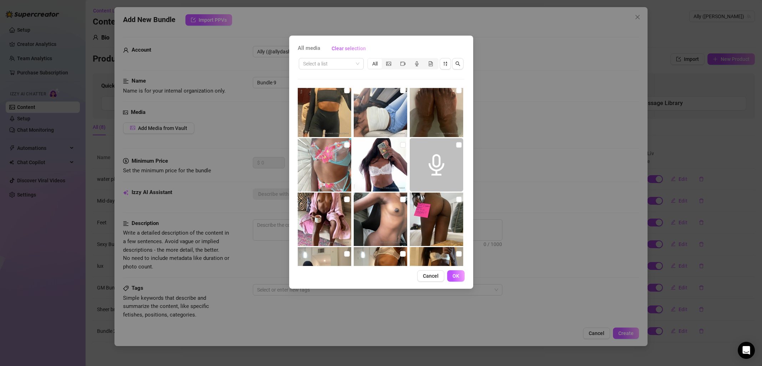
scroll to position [10, 0]
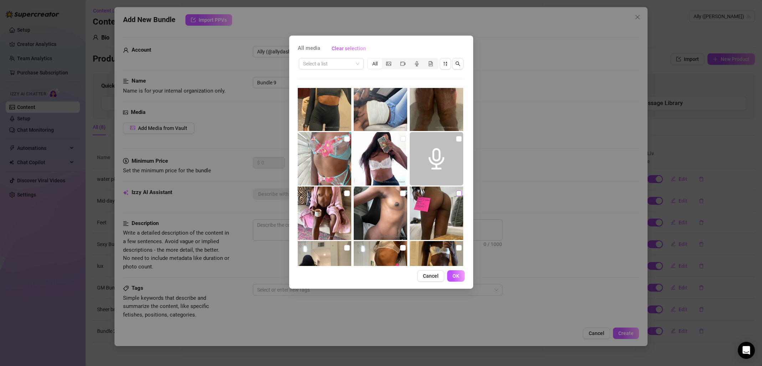
click at [456, 194] on input "checkbox" at bounding box center [459, 194] width 6 height 6
click at [457, 273] on span "OK" at bounding box center [455, 276] width 7 height 6
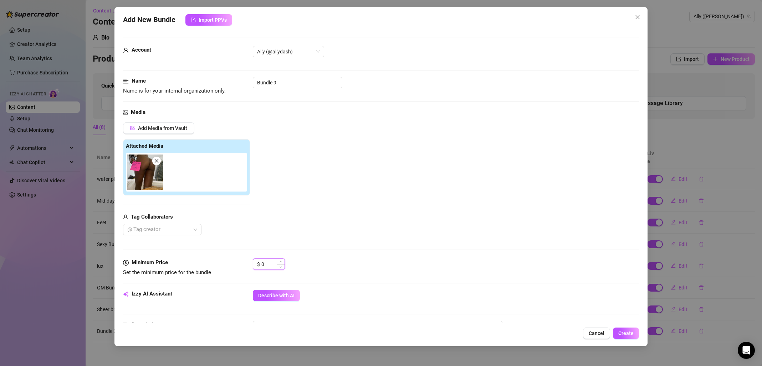
drag, startPoint x: 273, startPoint y: 266, endPoint x: 259, endPoint y: 264, distance: 14.4
click at [259, 264] on div "$ 0" at bounding box center [269, 264] width 32 height 11
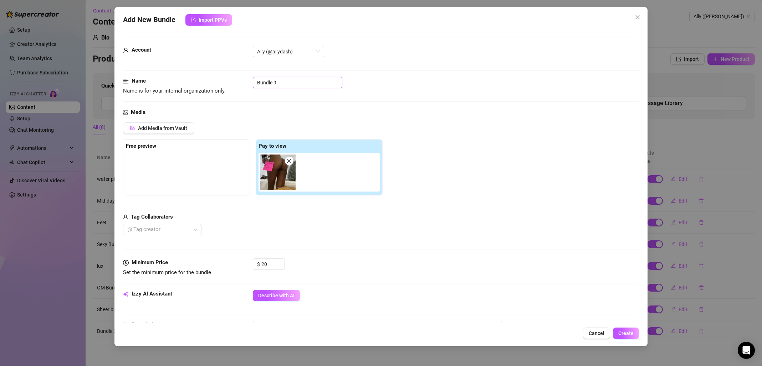
drag, startPoint x: 281, startPoint y: 81, endPoint x: 256, endPoint y: 82, distance: 25.4
click at [256, 82] on input "Bundle 9" at bounding box center [297, 82] width 89 height 11
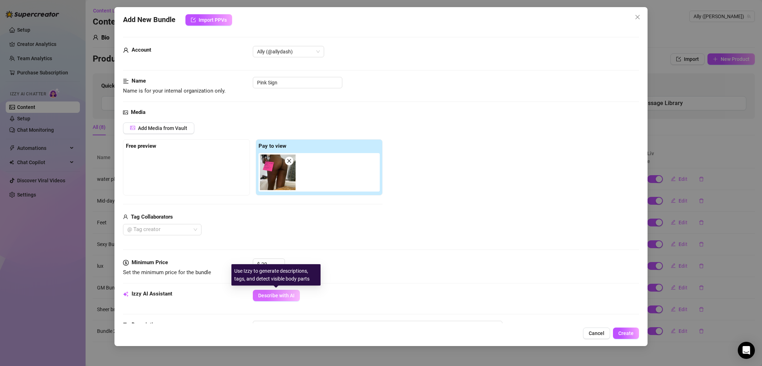
click at [272, 297] on span "Describe with AI" at bounding box center [276, 296] width 36 height 6
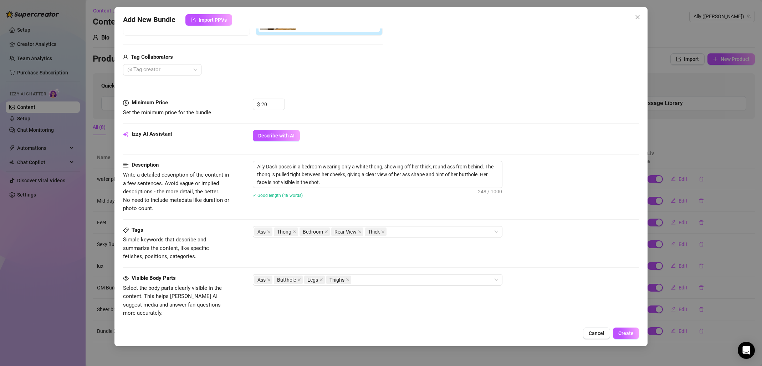
scroll to position [226, 0]
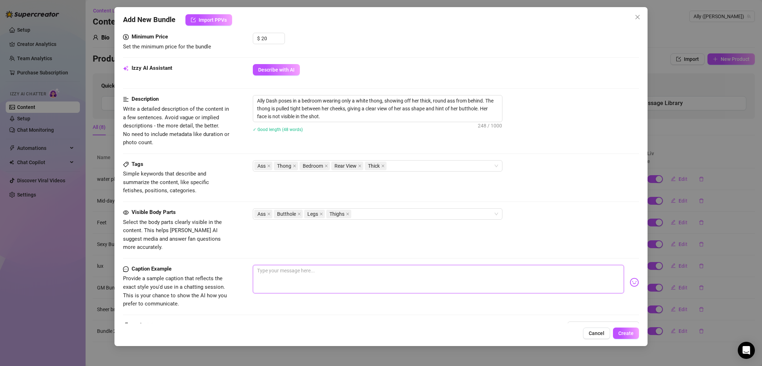
click at [354, 271] on textarea at bounding box center [438, 279] width 371 height 29
click at [630, 334] on span "Create" at bounding box center [625, 334] width 15 height 6
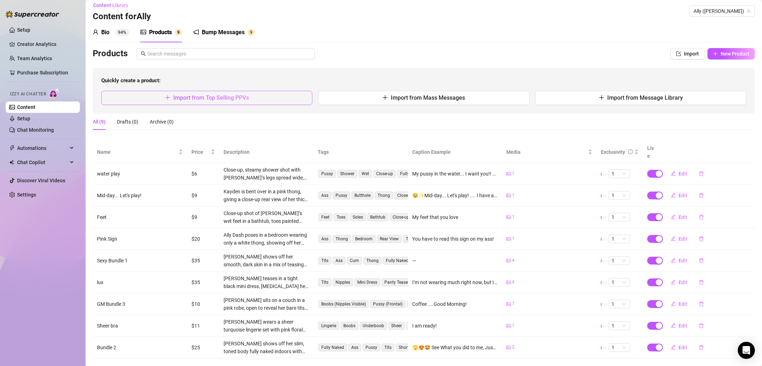
scroll to position [0, 0]
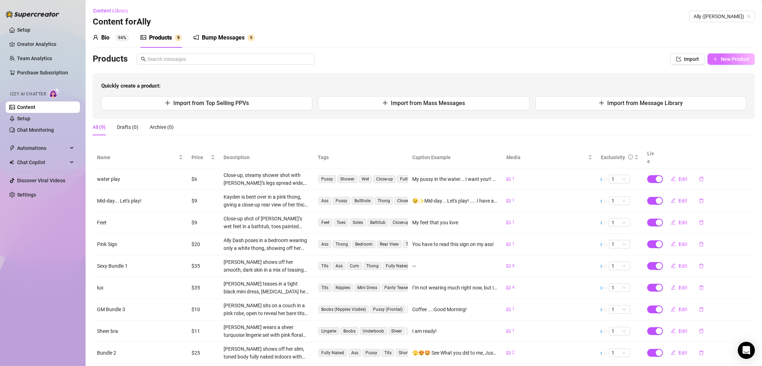
click at [729, 61] on span "New Product" at bounding box center [734, 59] width 29 height 6
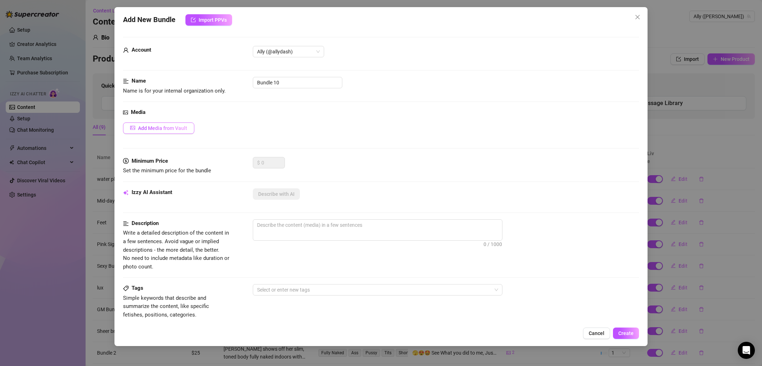
click at [160, 131] on span "Add Media from Vault" at bounding box center [162, 128] width 49 height 6
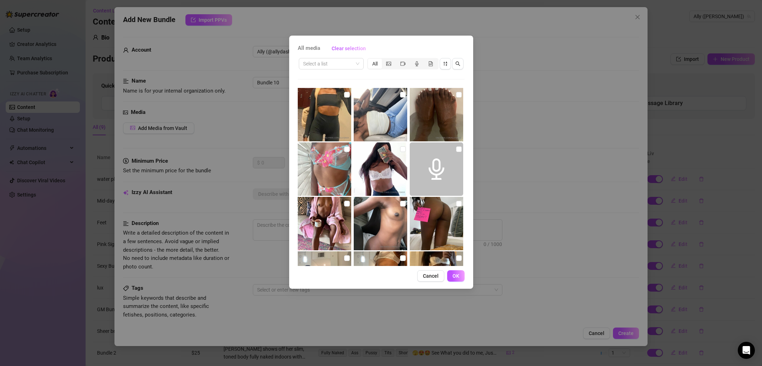
click at [375, 66] on div "All" at bounding box center [375, 64] width 14 height 10
click at [370, 60] on input "All" at bounding box center [370, 60] width 0 height 0
click at [376, 63] on div "All" at bounding box center [375, 64] width 14 height 10
click at [370, 60] on input "All" at bounding box center [370, 60] width 0 height 0
click at [376, 62] on div "All" at bounding box center [375, 64] width 14 height 10
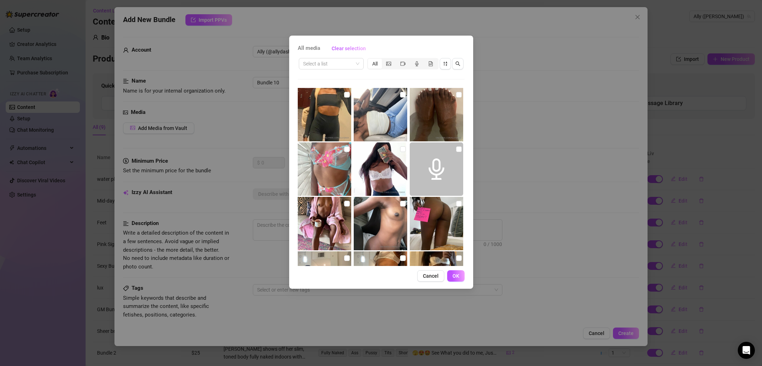
click at [370, 60] on input "All" at bounding box center [370, 60] width 0 height 0
click at [351, 63] on input "search" at bounding box center [328, 63] width 50 height 11
click at [363, 63] on div "Select a list" at bounding box center [331, 63] width 65 height 11
click at [375, 65] on div "All" at bounding box center [375, 64] width 14 height 10
click at [370, 60] on input "All" at bounding box center [370, 60] width 0 height 0
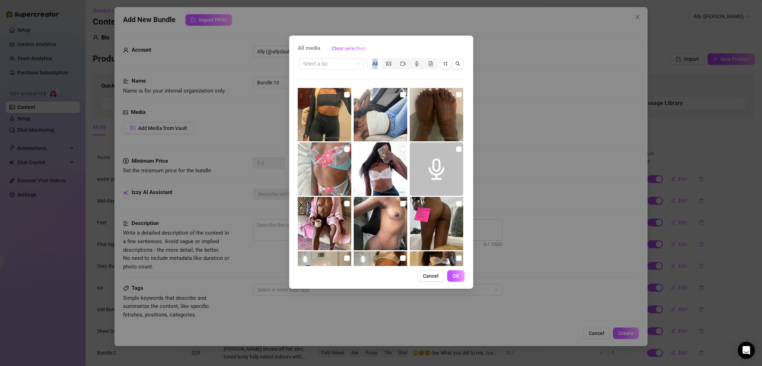
click at [375, 65] on div "All" at bounding box center [375, 64] width 14 height 10
click at [370, 60] on input "All" at bounding box center [370, 60] width 0 height 0
click at [375, 65] on div "All" at bounding box center [375, 64] width 14 height 10
click at [370, 60] on input "All" at bounding box center [370, 60] width 0 height 0
click at [375, 65] on div "All" at bounding box center [375, 64] width 14 height 10
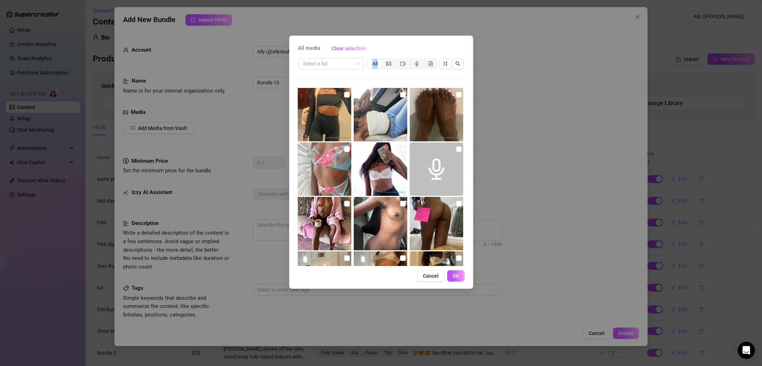
click at [370, 60] on input "All" at bounding box center [370, 60] width 0 height 0
click at [375, 65] on div "All" at bounding box center [375, 64] width 14 height 10
click at [370, 60] on input "All" at bounding box center [370, 60] width 0 height 0
click at [375, 65] on div "All" at bounding box center [375, 64] width 14 height 10
click at [370, 60] on input "All" at bounding box center [370, 60] width 0 height 0
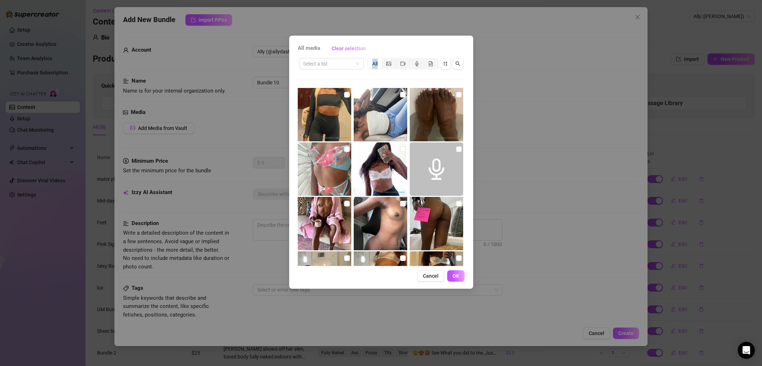
click at [375, 65] on div "All" at bounding box center [375, 64] width 14 height 10
click at [370, 60] on input "All" at bounding box center [370, 60] width 0 height 0
click at [371, 76] on div "Select a list All No more media" at bounding box center [381, 161] width 167 height 209
click at [354, 93] on img at bounding box center [380, 114] width 53 height 53
click at [349, 95] on img at bounding box center [324, 114] width 53 height 53
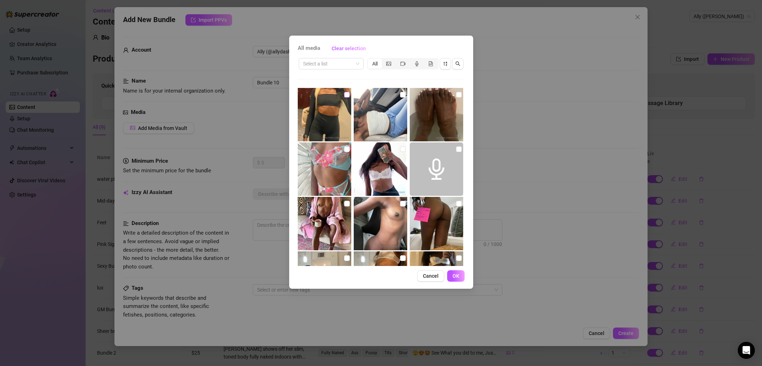
click at [348, 96] on div at bounding box center [325, 114] width 55 height 53
click at [346, 96] on input "checkbox" at bounding box center [347, 95] width 6 height 6
click at [400, 96] on input "checkbox" at bounding box center [403, 95] width 6 height 6
click at [456, 95] on input "checkbox" at bounding box center [459, 95] width 6 height 6
click at [457, 147] on span at bounding box center [436, 169] width 53 height 53
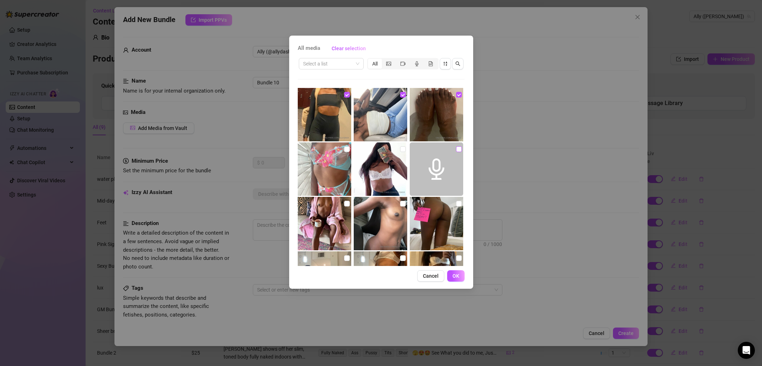
click at [456, 149] on input "checkbox" at bounding box center [459, 150] width 6 height 6
click at [400, 149] on input "checkbox" at bounding box center [403, 150] width 6 height 6
click at [345, 151] on input "checkbox" at bounding box center [347, 150] width 6 height 6
click at [344, 200] on label at bounding box center [347, 204] width 6 height 8
click at [344, 201] on input "checkbox" at bounding box center [347, 204] width 6 height 6
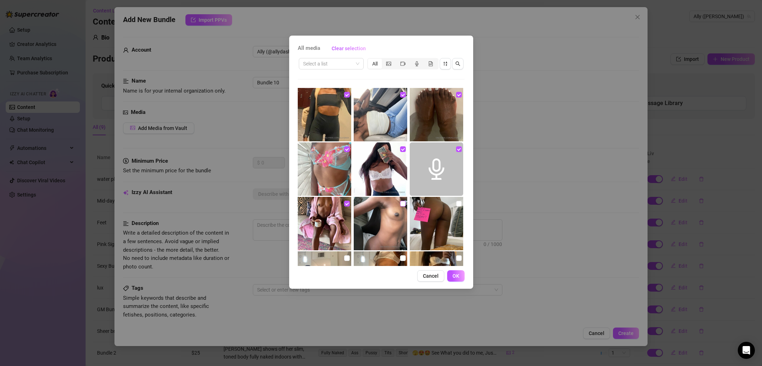
click at [402, 205] on input "checkbox" at bounding box center [403, 204] width 6 height 6
click at [456, 205] on input "checkbox" at bounding box center [459, 204] width 6 height 6
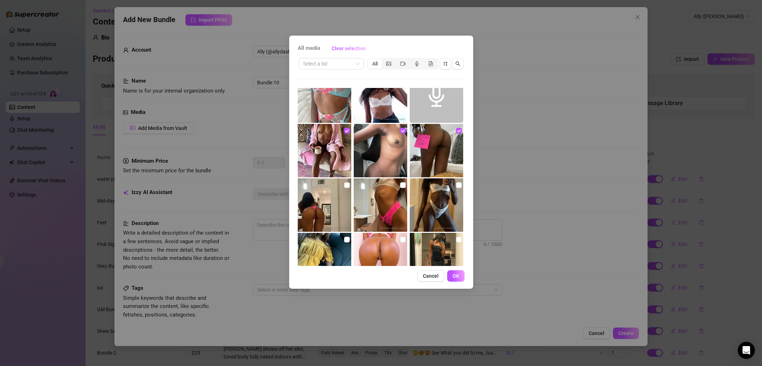
scroll to position [73, 0]
click at [456, 185] on input "checkbox" at bounding box center [459, 185] width 6 height 6
click at [402, 186] on input "checkbox" at bounding box center [403, 185] width 6 height 6
click at [344, 184] on input "checkbox" at bounding box center [347, 185] width 6 height 6
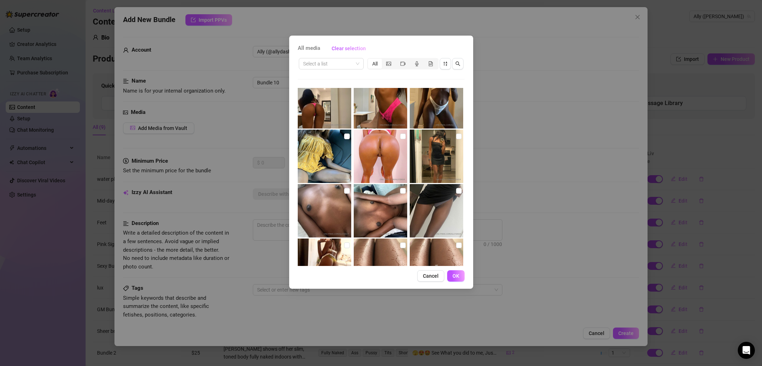
scroll to position [177, 0]
click at [346, 138] on input "checkbox" at bounding box center [347, 136] width 6 height 6
click at [400, 137] on input "checkbox" at bounding box center [403, 136] width 6 height 6
click at [456, 136] on input "checkbox" at bounding box center [459, 136] width 6 height 6
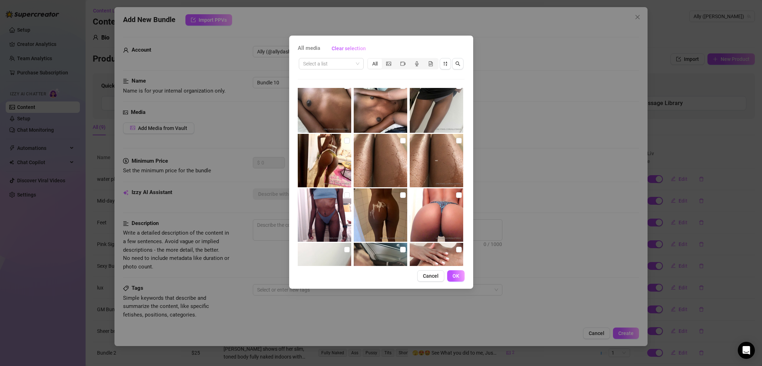
scroll to position [280, 0]
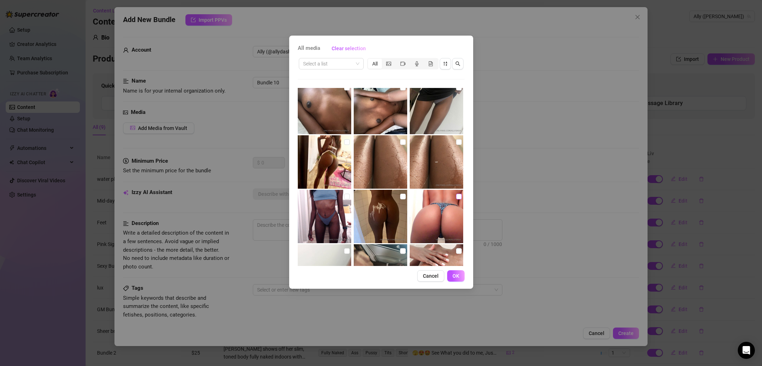
click at [456, 196] on input "checkbox" at bounding box center [459, 197] width 6 height 6
click at [402, 195] on input "checkbox" at bounding box center [403, 197] width 6 height 6
click at [346, 195] on input "checkbox" at bounding box center [347, 197] width 6 height 6
click at [344, 141] on input "checkbox" at bounding box center [347, 142] width 6 height 6
click at [400, 143] on input "checkbox" at bounding box center [403, 142] width 6 height 6
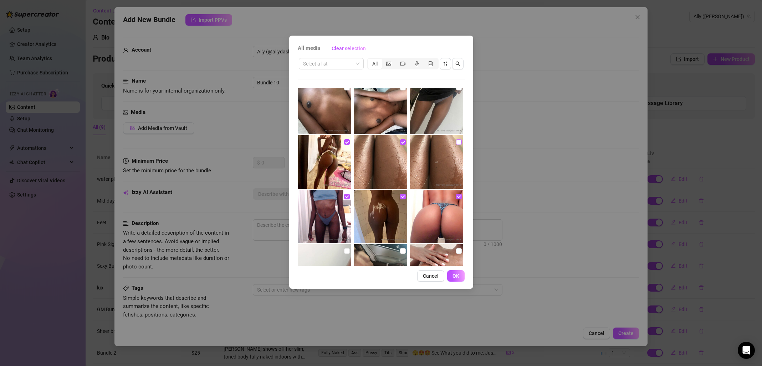
click at [456, 143] on input "checkbox" at bounding box center [459, 142] width 6 height 6
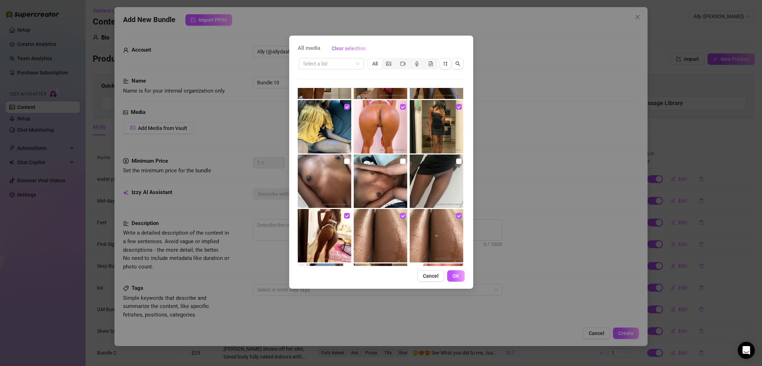
scroll to position [194, 0]
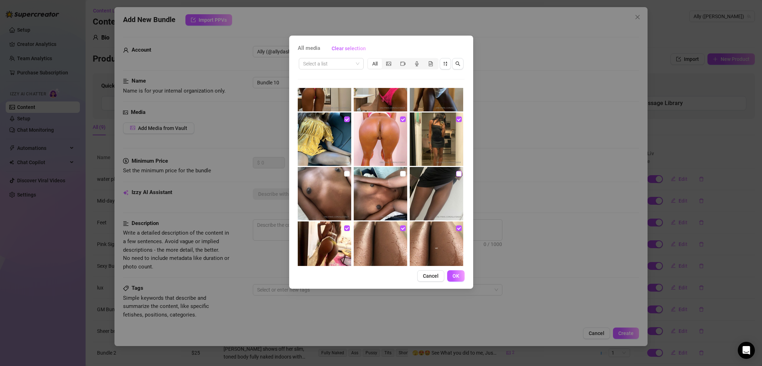
click at [456, 174] on input "checkbox" at bounding box center [459, 174] width 6 height 6
click at [400, 174] on input "checkbox" at bounding box center [403, 174] width 6 height 6
click at [344, 174] on input "checkbox" at bounding box center [347, 174] width 6 height 6
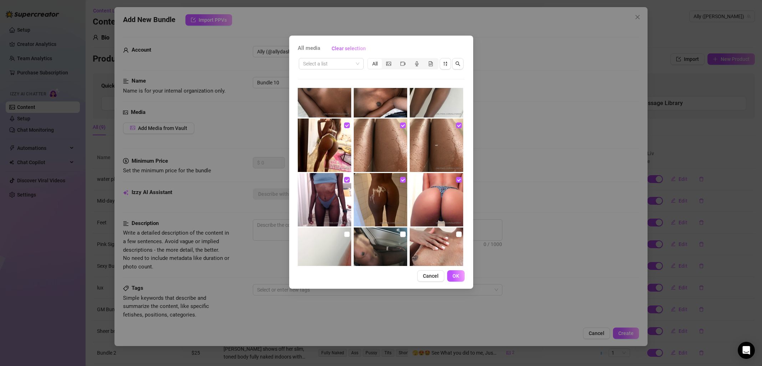
scroll to position [337, 0]
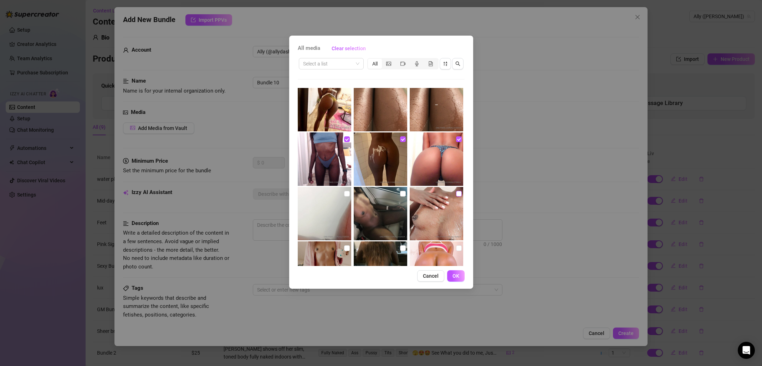
click at [456, 194] on input "checkbox" at bounding box center [459, 194] width 6 height 6
click at [400, 194] on input "checkbox" at bounding box center [403, 194] width 6 height 6
click at [344, 192] on input "checkbox" at bounding box center [347, 194] width 6 height 6
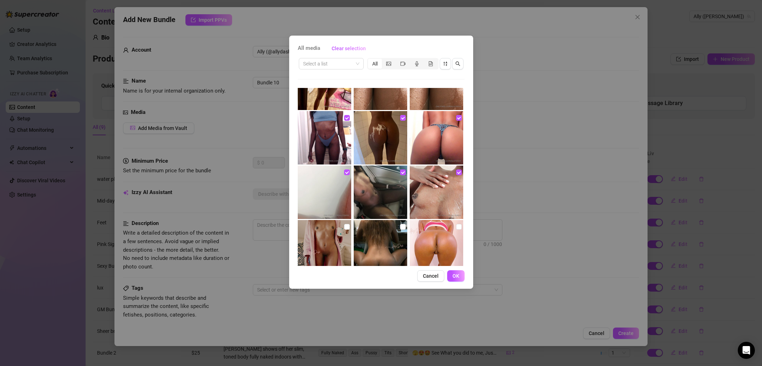
scroll to position [432, 0]
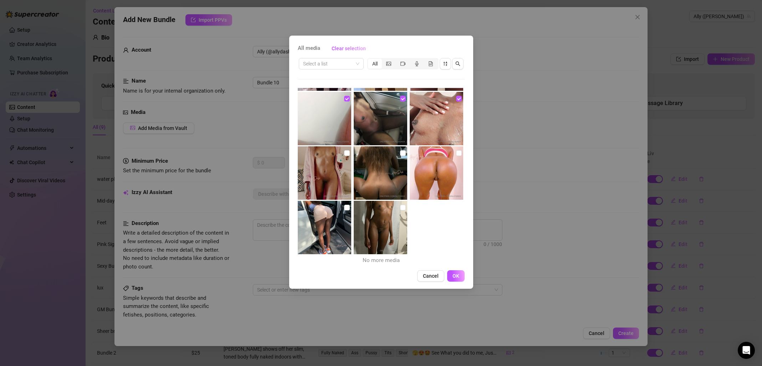
click at [348, 207] on img at bounding box center [324, 227] width 53 height 53
click at [401, 208] on input "checkbox" at bounding box center [403, 208] width 6 height 6
click at [456, 156] on label at bounding box center [459, 153] width 6 height 8
click at [456, 156] on input "checkbox" at bounding box center [459, 153] width 6 height 6
click at [400, 153] on input "checkbox" at bounding box center [403, 153] width 6 height 6
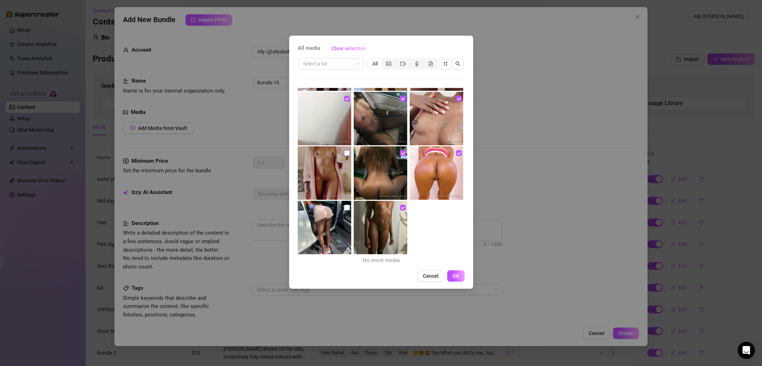
click at [345, 154] on input "checkbox" at bounding box center [347, 153] width 6 height 6
click at [344, 209] on input "checkbox" at bounding box center [347, 208] width 6 height 6
click at [458, 277] on span "OK" at bounding box center [455, 276] width 7 height 6
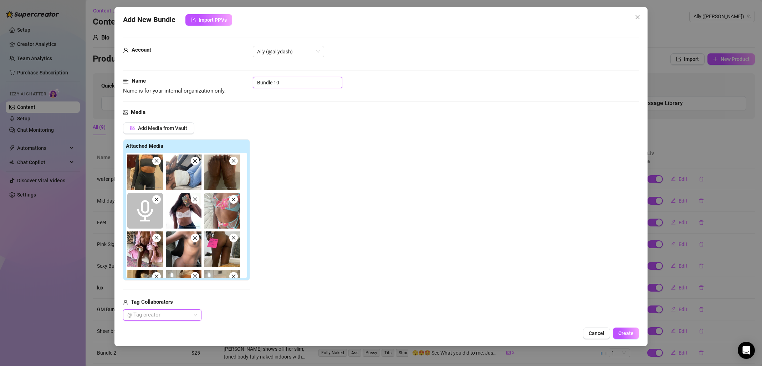
click at [303, 84] on input "Bundle 10" at bounding box center [297, 82] width 89 height 11
click at [257, 81] on input "Bundle 10" at bounding box center [297, 82] width 89 height 11
drag, startPoint x: 330, startPoint y: 82, endPoint x: 300, endPoint y: 83, distance: 30.3
click at [300, 83] on input "The Whole Bundle 10" at bounding box center [297, 82] width 89 height 11
drag, startPoint x: 280, startPoint y: 83, endPoint x: 267, endPoint y: 83, distance: 13.2
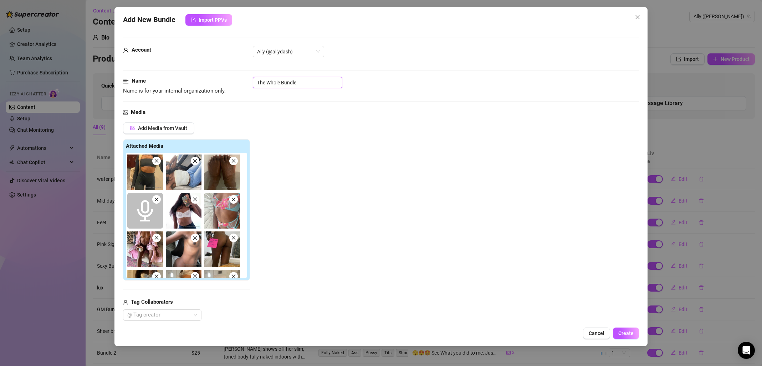
click at [267, 83] on input "The Whole Bundle" at bounding box center [297, 82] width 89 height 11
click at [323, 85] on input "The BIG Bundle" at bounding box center [297, 82] width 89 height 11
click at [406, 165] on div "Add Media from Vault Attached Media Tag Collaborators @ Tag creator" at bounding box center [381, 222] width 516 height 199
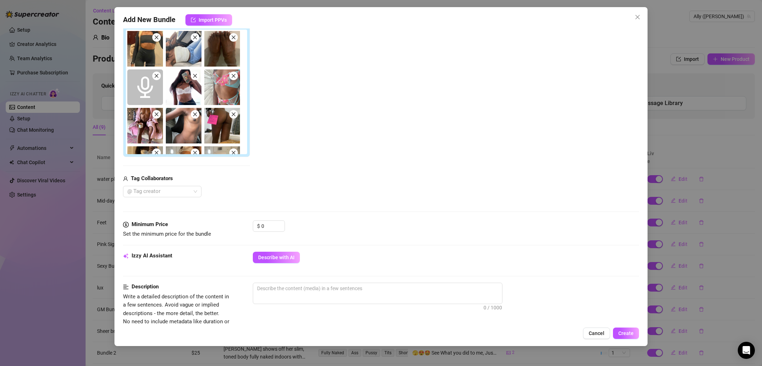
scroll to position [198, 0]
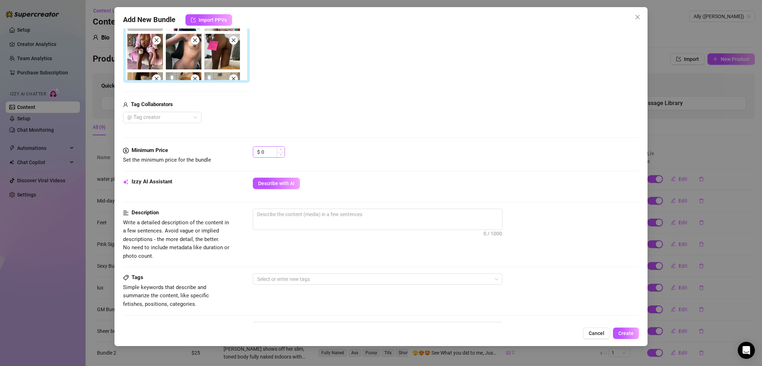
drag, startPoint x: 274, startPoint y: 153, endPoint x: 256, endPoint y: 153, distance: 17.8
click at [256, 153] on div "$ 0" at bounding box center [269, 152] width 32 height 11
drag, startPoint x: 264, startPoint y: 151, endPoint x: 254, endPoint y: 153, distance: 10.4
click at [254, 153] on div "$ 0" at bounding box center [269, 152] width 32 height 11
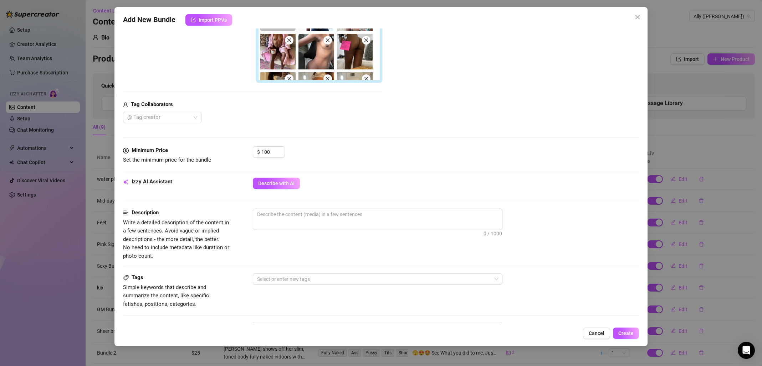
click at [341, 150] on div "$ 100" at bounding box center [446, 156] width 386 height 18
click at [294, 187] on button "Describe with AI" at bounding box center [276, 183] width 47 height 11
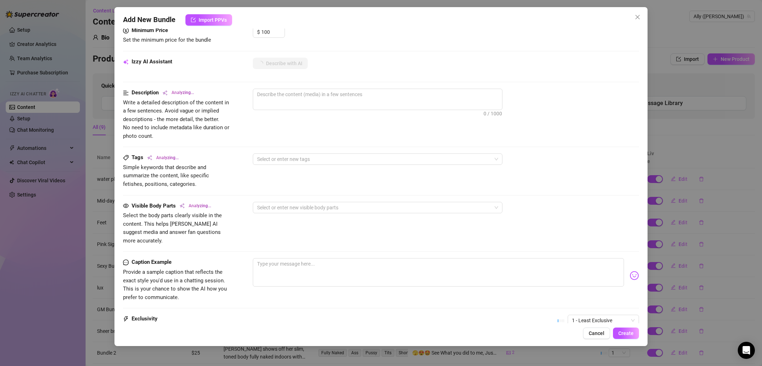
scroll to position [389, 0]
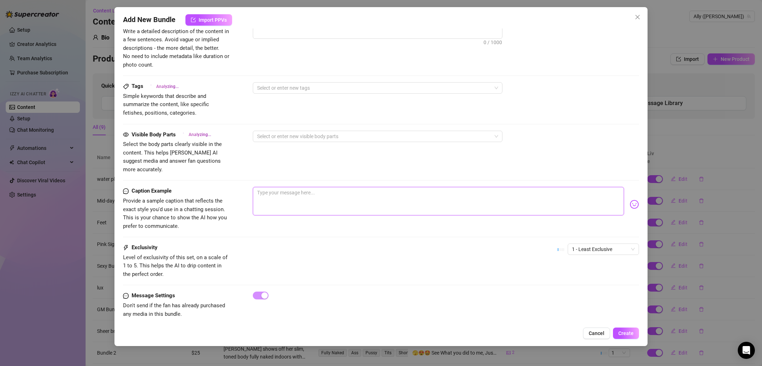
click at [357, 196] on textarea at bounding box center [438, 201] width 371 height 29
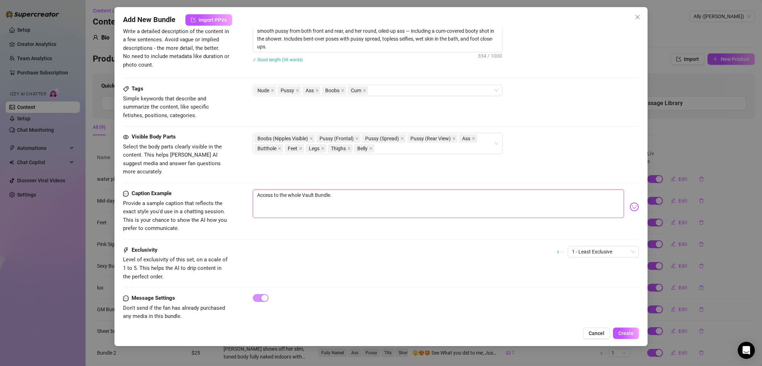
click at [290, 190] on textarea "Access to the whole Vault Bundle." at bounding box center [438, 204] width 371 height 29
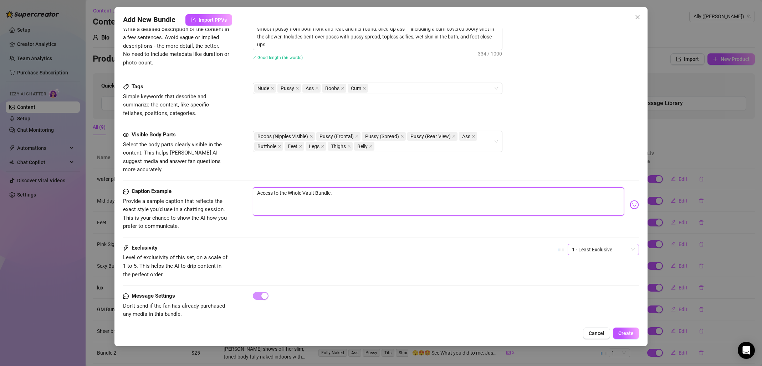
click at [622, 245] on span "1 - Least Exclusive" at bounding box center [603, 250] width 63 height 11
click at [601, 301] on div "5 - Most Exclusive 🔥" at bounding box center [598, 301] width 60 height 8
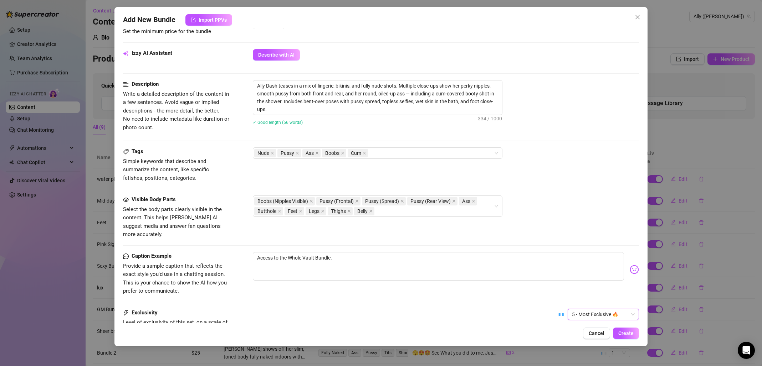
scroll to position [232, 0]
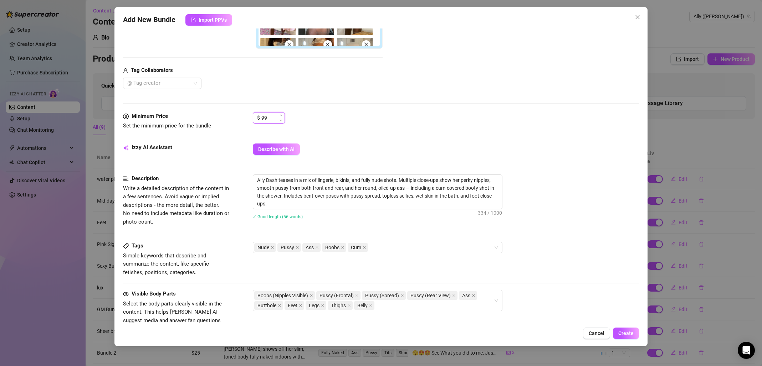
drag, startPoint x: 278, startPoint y: 118, endPoint x: 262, endPoint y: 116, distance: 15.9
click at [262, 116] on div "99" at bounding box center [272, 118] width 23 height 11
drag, startPoint x: 269, startPoint y: 117, endPoint x: 253, endPoint y: 117, distance: 16.0
click at [253, 117] on div "$ 99" at bounding box center [269, 117] width 32 height 11
click at [624, 332] on span "Create" at bounding box center [625, 334] width 15 height 6
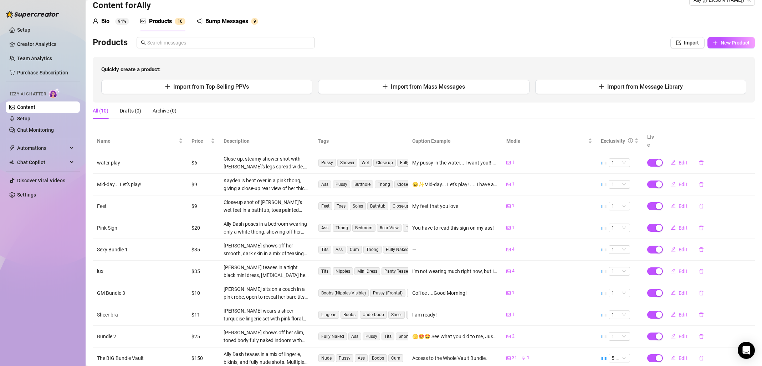
scroll to position [0, 0]
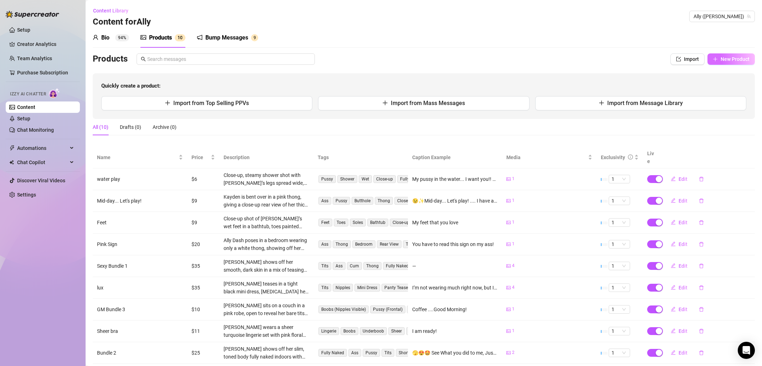
click at [725, 59] on span "New Product" at bounding box center [734, 59] width 29 height 6
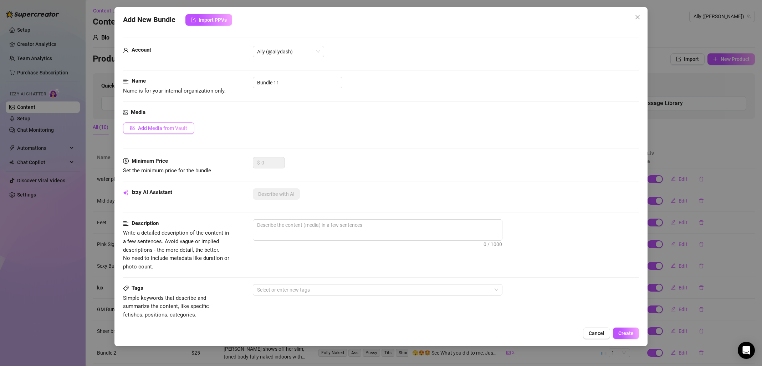
click at [190, 129] on button "Add Media from Vault" at bounding box center [158, 128] width 71 height 11
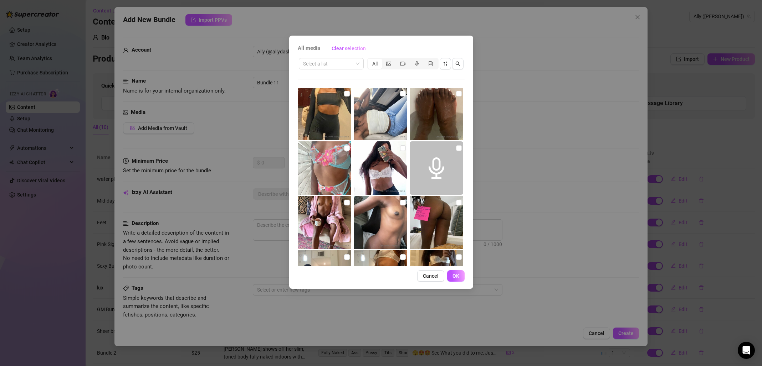
scroll to position [1, 0]
click at [400, 93] on input "checkbox" at bounding box center [403, 94] width 6 height 6
click at [456, 274] on span "OK" at bounding box center [455, 276] width 7 height 6
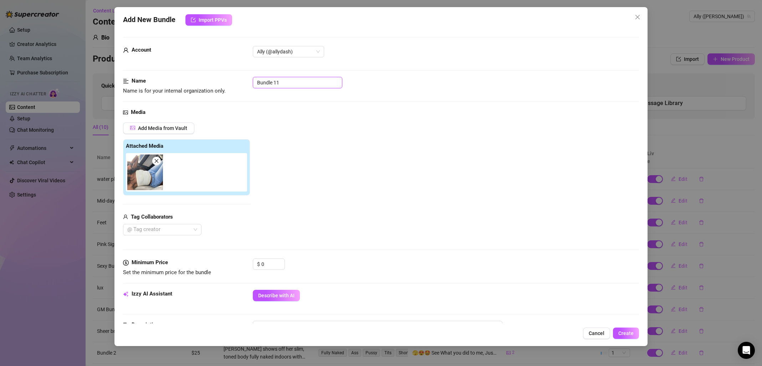
drag, startPoint x: 290, startPoint y: 82, endPoint x: 243, endPoint y: 78, distance: 46.8
click at [243, 78] on div "Name Name is for your internal organization only. Bundle 11" at bounding box center [381, 86] width 516 height 18
drag, startPoint x: 273, startPoint y: 266, endPoint x: 261, endPoint y: 265, distance: 12.5
click at [261, 265] on input "0" at bounding box center [272, 264] width 23 height 11
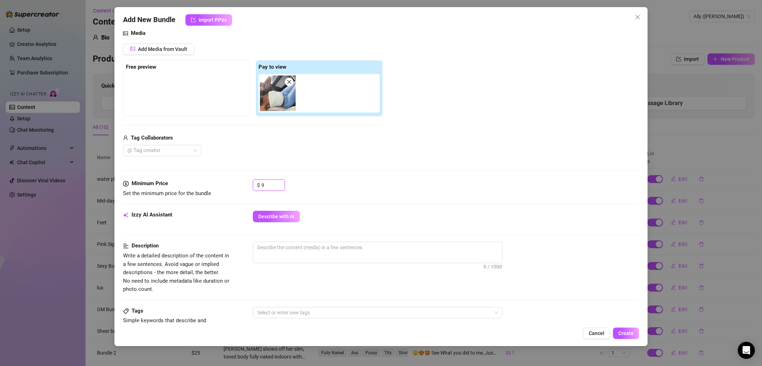
scroll to position [206, 0]
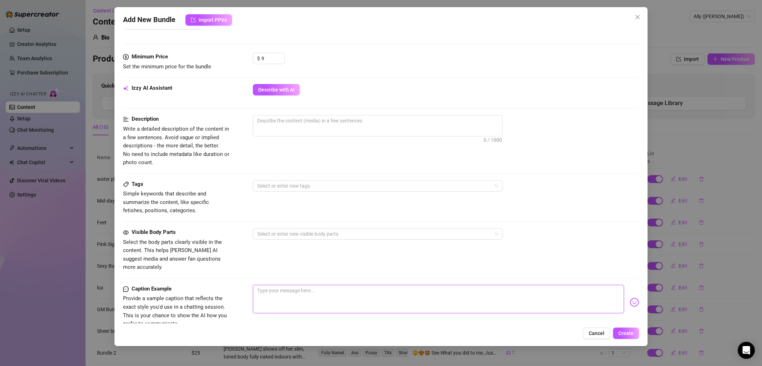
click at [297, 290] on textarea at bounding box center [438, 299] width 371 height 29
click at [286, 90] on span "Describe with AI" at bounding box center [276, 90] width 36 height 6
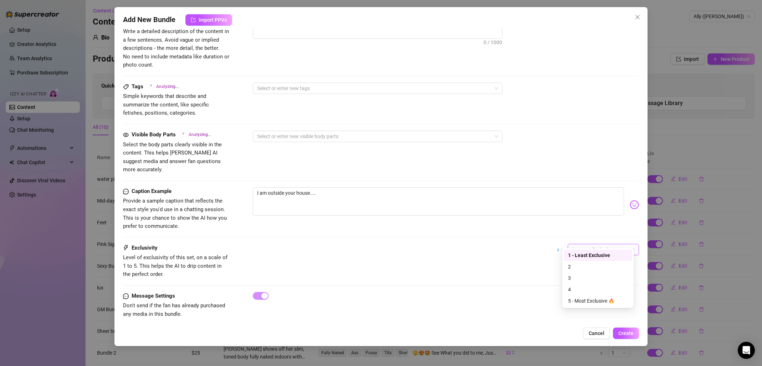
click at [612, 245] on span "1 - Least Exclusive" at bounding box center [603, 250] width 63 height 11
click at [601, 284] on div "4" at bounding box center [598, 289] width 68 height 11
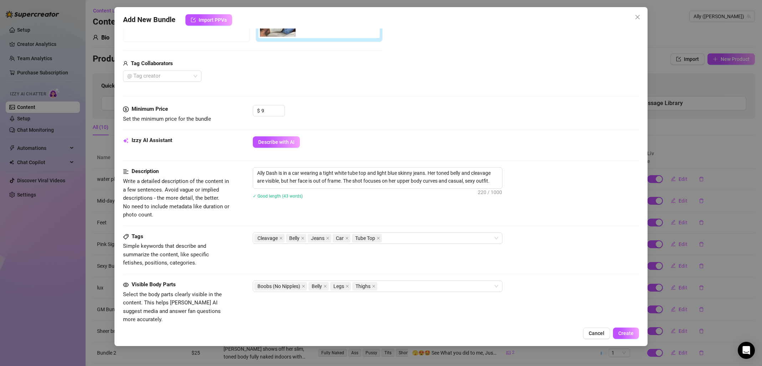
scroll to position [0, 0]
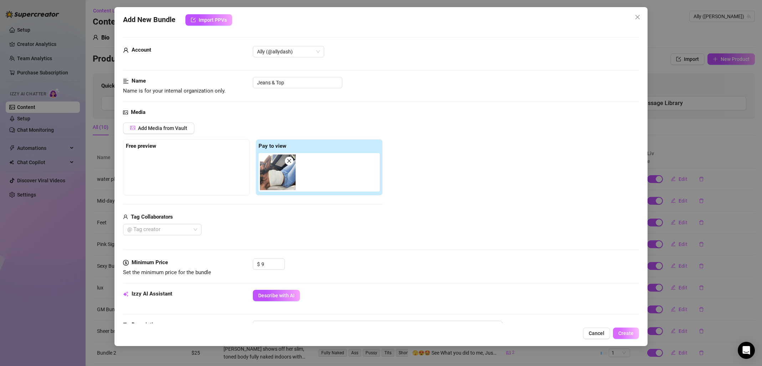
click at [619, 332] on span "Create" at bounding box center [625, 334] width 15 height 6
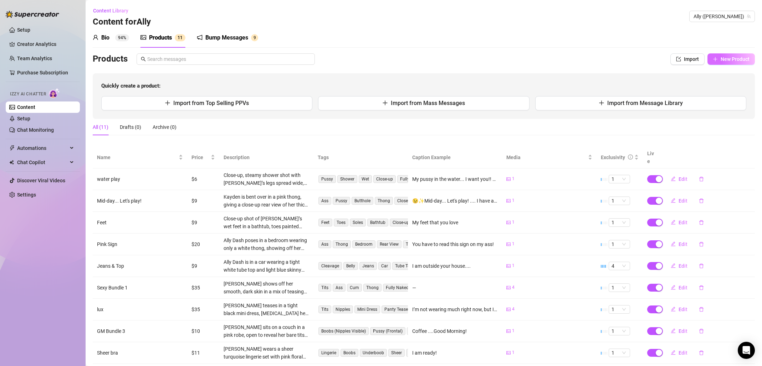
click at [737, 63] on button "New Product" at bounding box center [730, 58] width 47 height 11
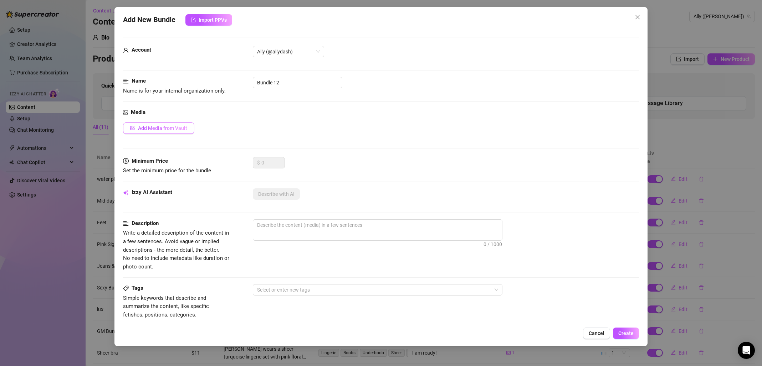
click at [182, 132] on button "Add Media from Vault" at bounding box center [158, 128] width 71 height 11
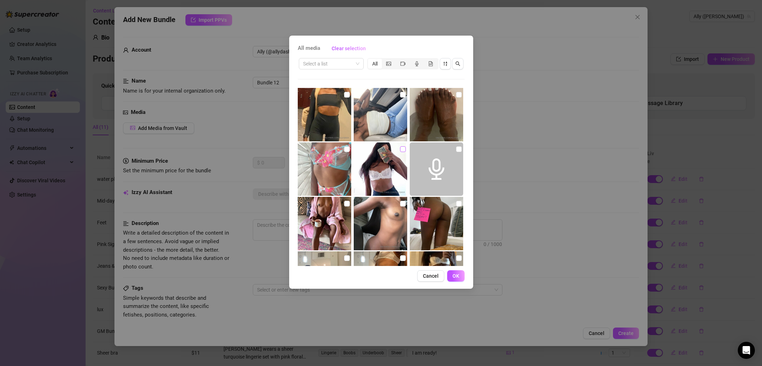
click at [400, 149] on input "checkbox" at bounding box center [403, 150] width 6 height 6
click at [458, 278] on span "OK" at bounding box center [455, 276] width 7 height 6
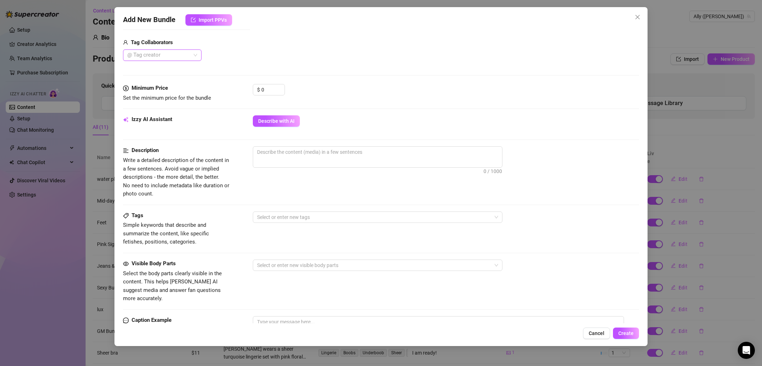
scroll to position [262, 0]
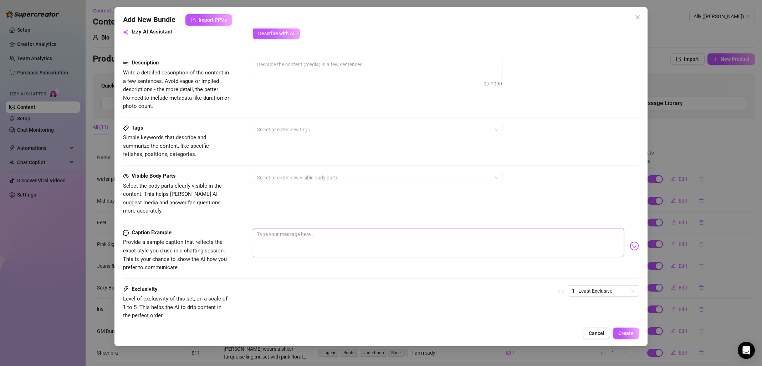
click at [309, 229] on textarea at bounding box center [438, 243] width 371 height 29
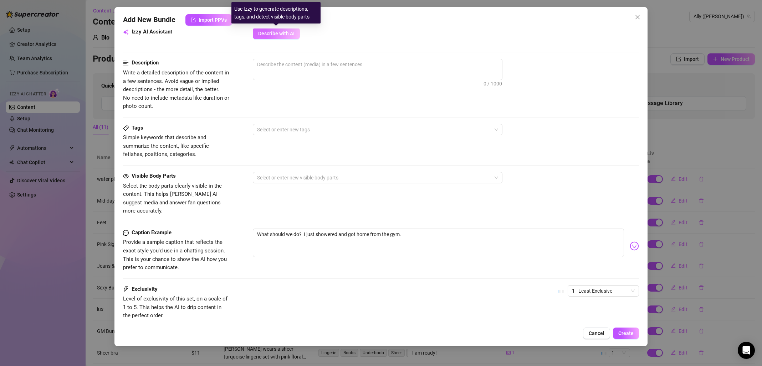
click at [293, 32] on span "Describe with AI" at bounding box center [276, 34] width 36 height 6
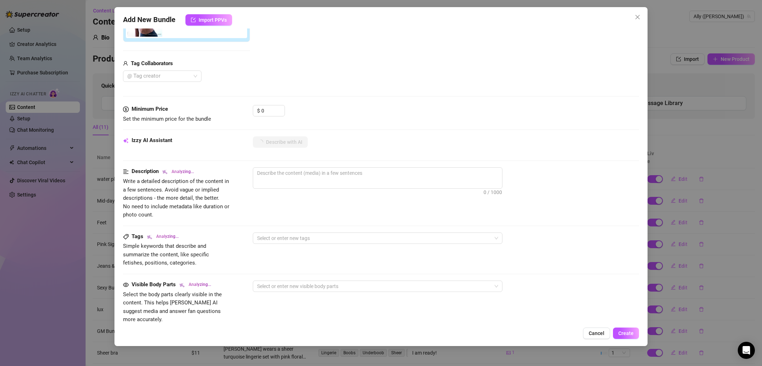
scroll to position [30, 0]
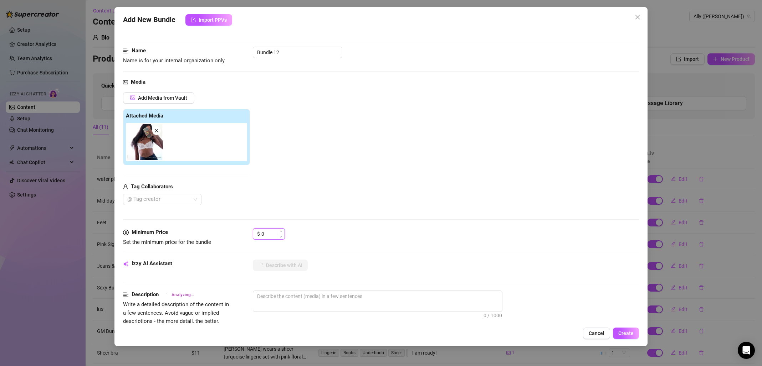
click at [276, 233] on input "0" at bounding box center [272, 234] width 23 height 11
click at [258, 232] on div "$ 0" at bounding box center [269, 233] width 32 height 11
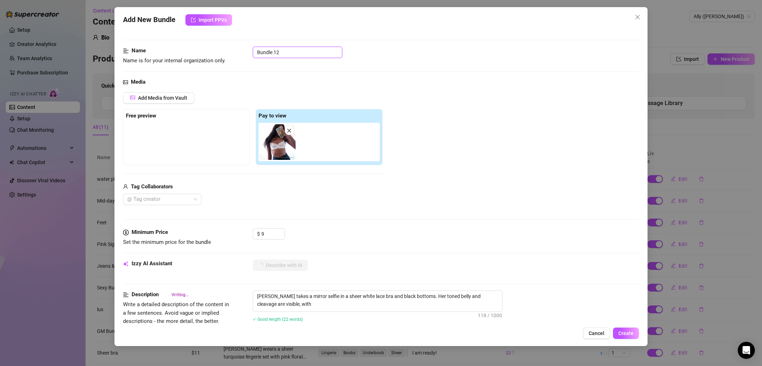
click at [257, 52] on input "Bundle 12" at bounding box center [297, 52] width 89 height 11
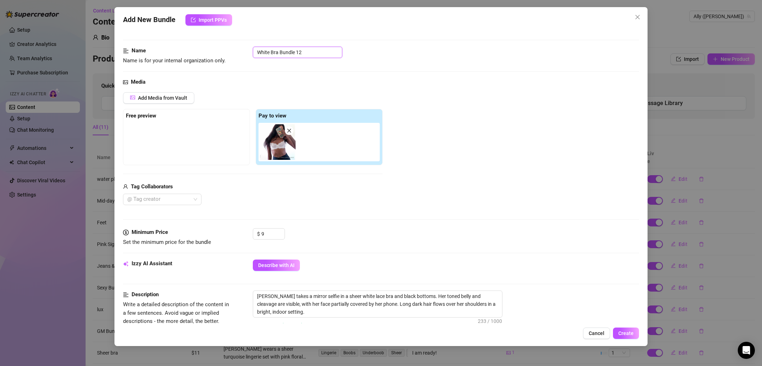
drag, startPoint x: 296, startPoint y: 53, endPoint x: 313, endPoint y: 53, distance: 17.1
click at [313, 53] on input "White Bra Bundle 12" at bounding box center [297, 52] width 89 height 11
click at [530, 137] on div "Add Media from Vault Free preview Pay to view Tag Collaborators @ Tag creator" at bounding box center [381, 148] width 516 height 113
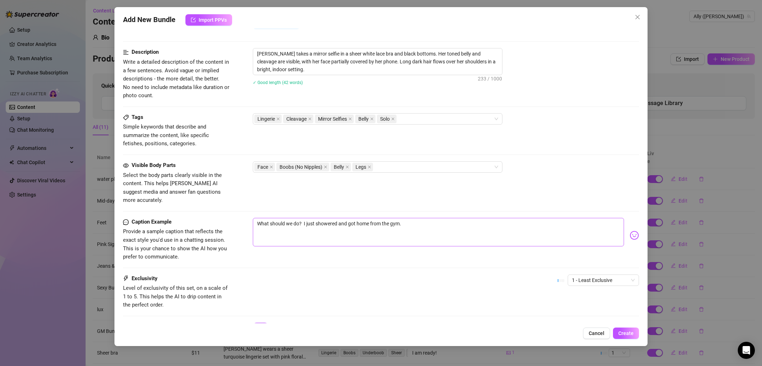
scroll to position [304, 0]
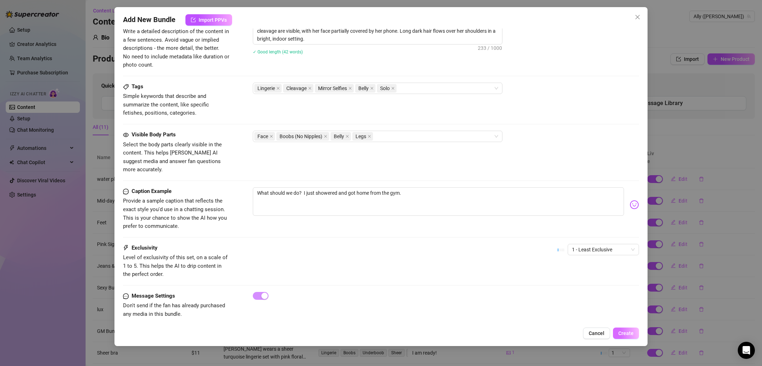
click at [626, 335] on span "Create" at bounding box center [625, 334] width 15 height 6
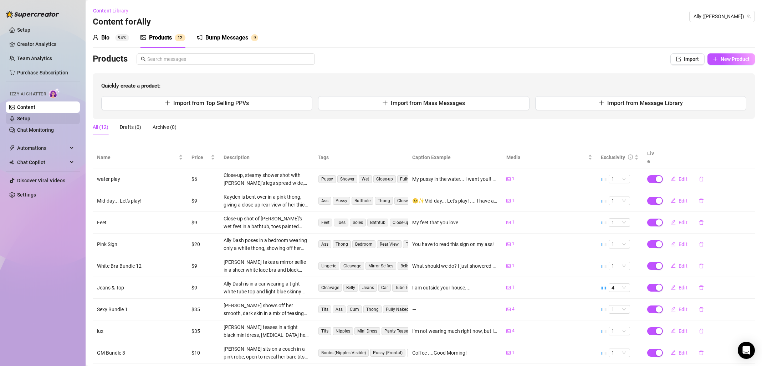
click at [29, 118] on link "Setup" at bounding box center [23, 119] width 13 height 6
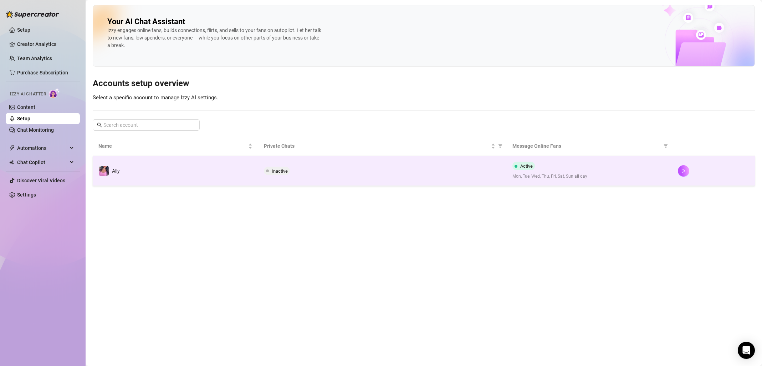
click at [278, 170] on span "Inactive" at bounding box center [280, 171] width 16 height 5
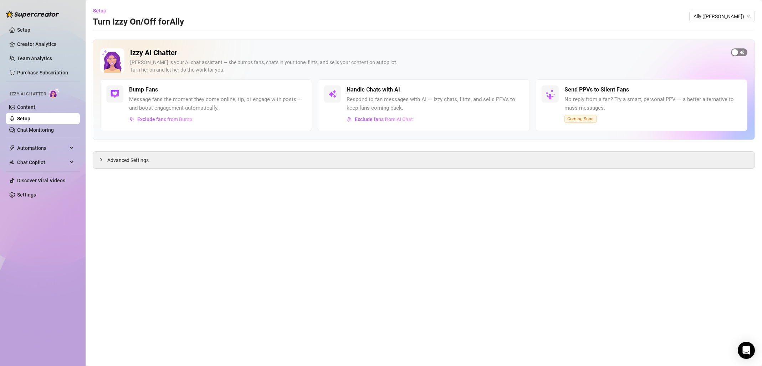
click at [739, 52] on span "button" at bounding box center [739, 52] width 16 height 8
click at [513, 90] on div "button" at bounding box center [512, 90] width 6 height 6
click at [513, 91] on div "button" at bounding box center [512, 90] width 6 height 6
click at [376, 120] on span "Exclude fans from AI Chat" at bounding box center [384, 120] width 58 height 6
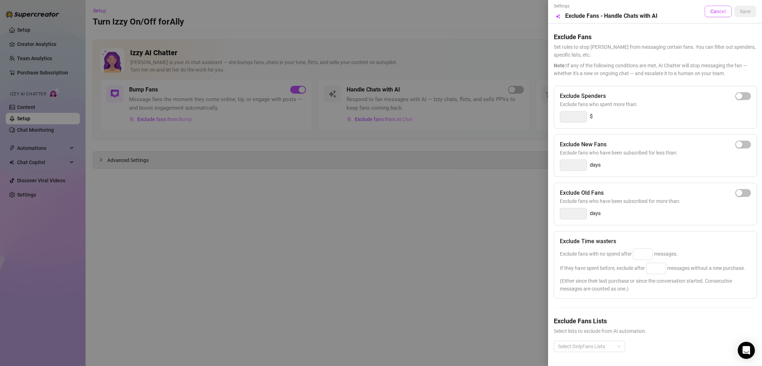
click at [713, 15] on button "Cancel" at bounding box center [717, 11] width 27 height 11
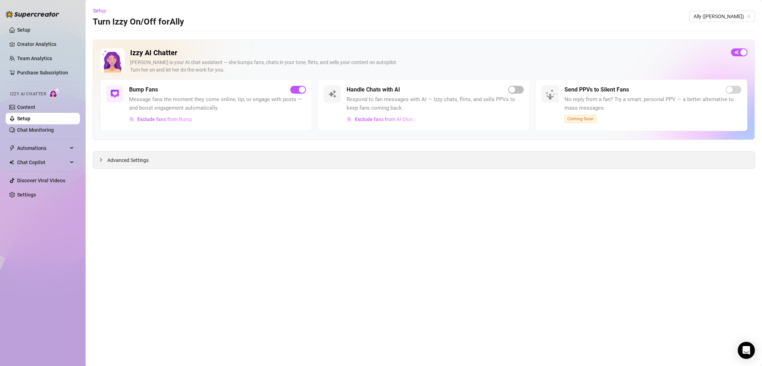
click at [516, 155] on div "Advanced Settings" at bounding box center [423, 160] width 661 height 17
click at [512, 92] on div "button" at bounding box center [512, 90] width 6 height 6
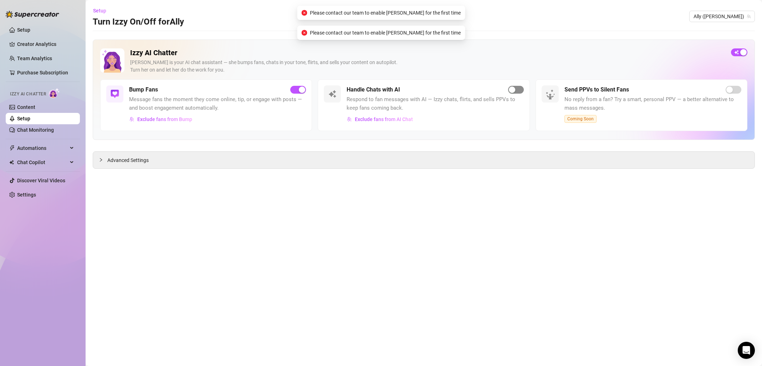
click at [512, 92] on div "button" at bounding box center [512, 90] width 6 height 6
click at [558, 168] on div "Advanced Settings" at bounding box center [423, 160] width 661 height 17
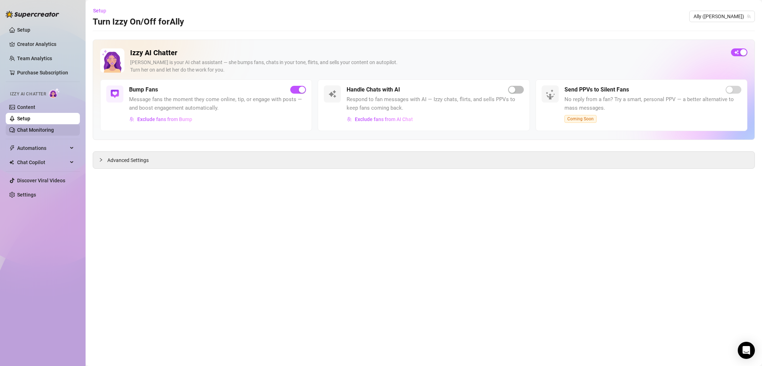
click at [40, 129] on link "Chat Monitoring" at bounding box center [35, 130] width 37 height 6
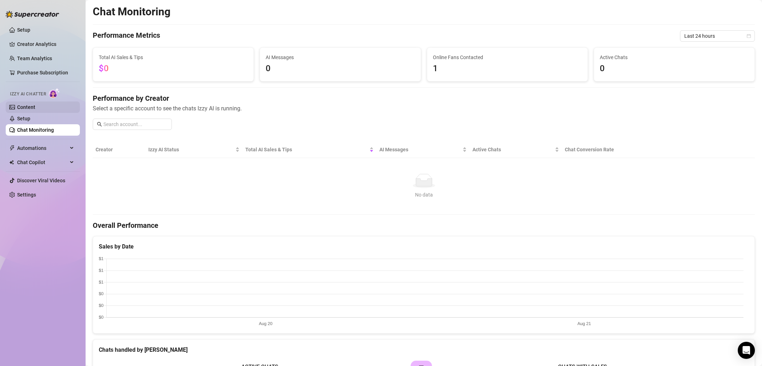
click at [35, 110] on link "Content" at bounding box center [26, 107] width 18 height 6
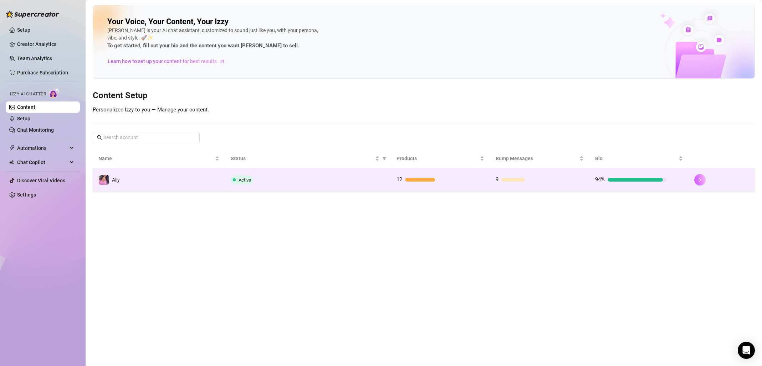
click at [703, 180] on button "button" at bounding box center [699, 179] width 11 height 11
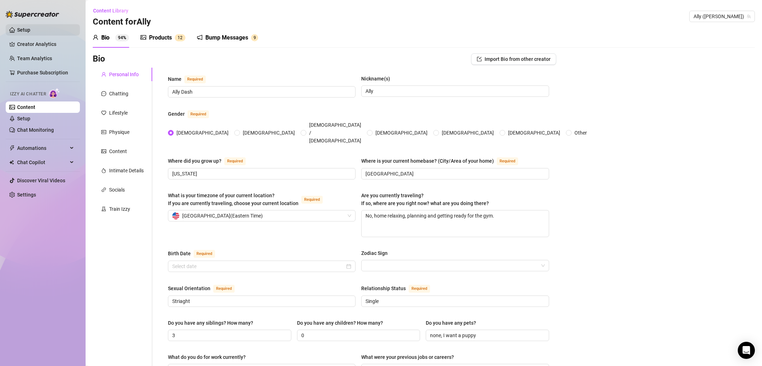
click at [17, 27] on link "Setup" at bounding box center [23, 30] width 13 height 6
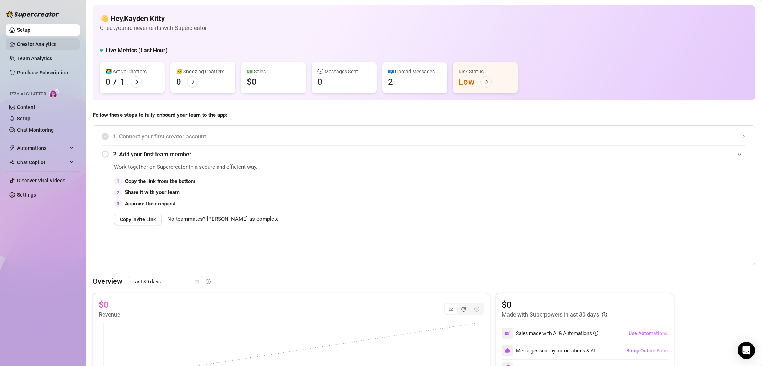
click at [47, 45] on link "Creator Analytics" at bounding box center [45, 43] width 57 height 11
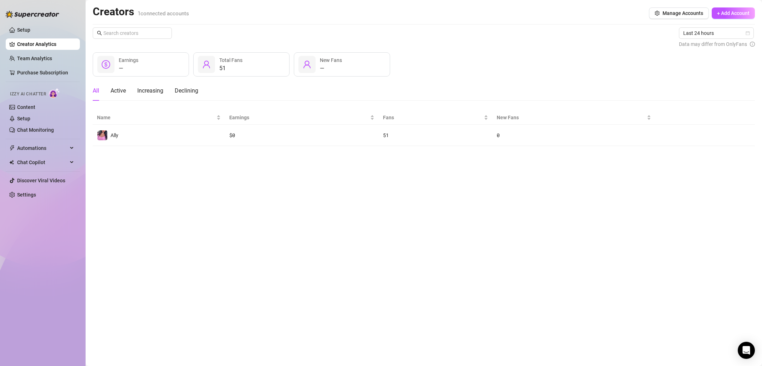
click at [260, 74] on div "51 Total Fans" at bounding box center [241, 64] width 96 height 24
click at [201, 66] on div at bounding box center [206, 64] width 17 height 17
click at [224, 66] on div "51" at bounding box center [230, 68] width 23 height 9
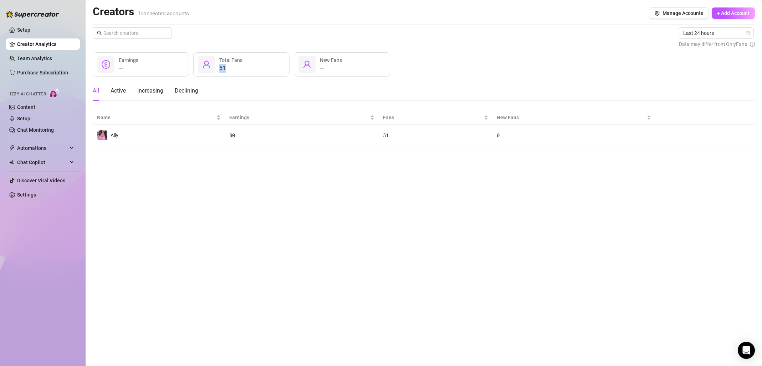
click at [224, 66] on div "51" at bounding box center [230, 68] width 23 height 9
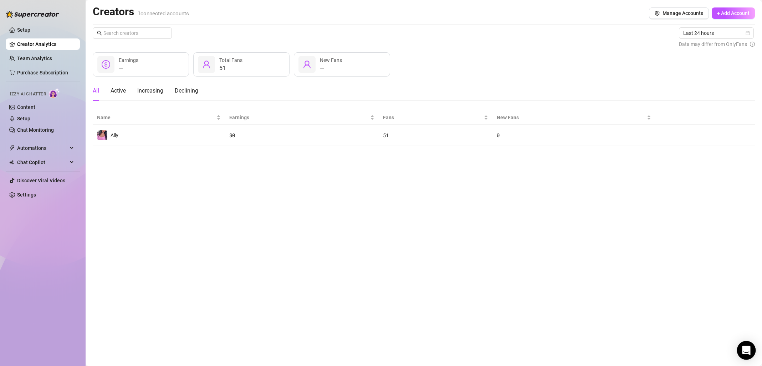
click at [742, 350] on icon "Open Intercom Messenger" at bounding box center [745, 350] width 9 height 9
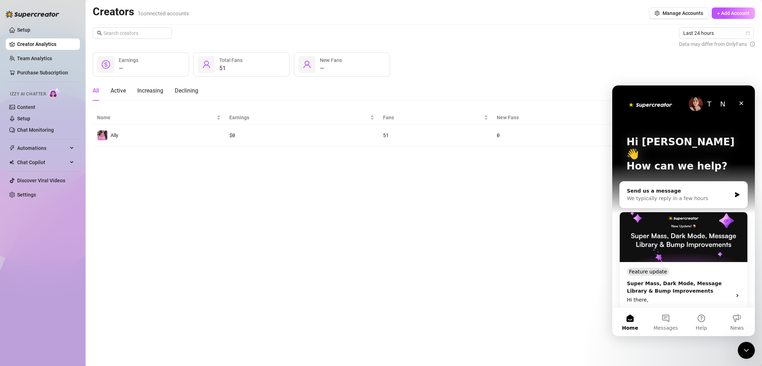
click at [51, 94] on img at bounding box center [54, 93] width 11 height 10
